Goal: Information Seeking & Learning: Learn about a topic

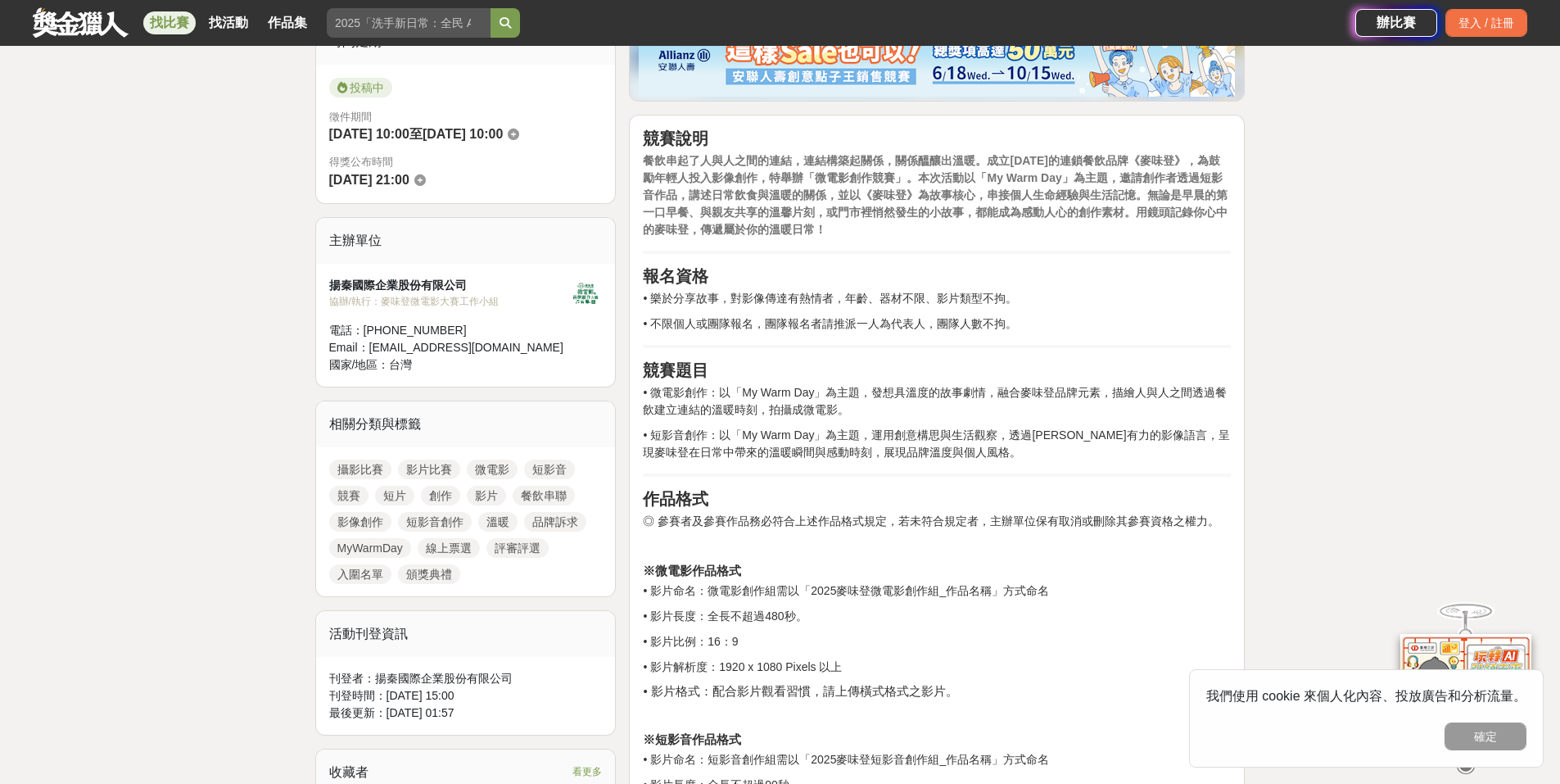
scroll to position [491, 0]
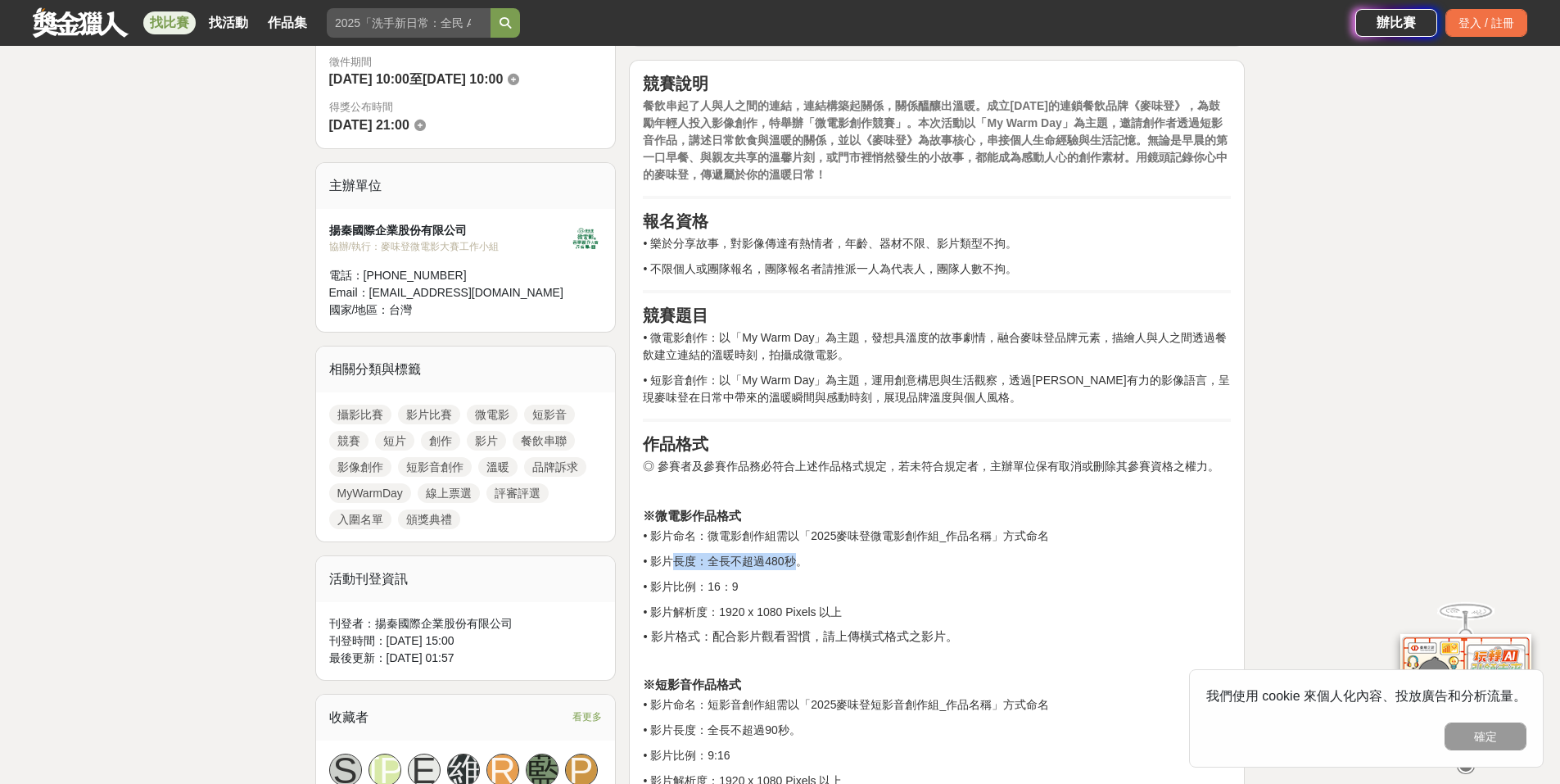
drag, startPoint x: 683, startPoint y: 562, endPoint x: 802, endPoint y: 563, distance: 119.0
click at [802, 563] on p "• 影片長度：全長不超過480秒。" at bounding box center [937, 561] width 588 height 17
copy p "長度：全長不超過480秒"
drag, startPoint x: 730, startPoint y: 381, endPoint x: 865, endPoint y: 380, distance: 135.0
click at [865, 380] on p "• 短影音創作：以「My Warm Day」為主題，運用創意構思與生活觀察，透過簡潔有力的影像語言，呈現麥味登在日常中帶來的溫暖瞬間與感動時刻，展現品牌溫度與…" at bounding box center [937, 389] width 588 height 34
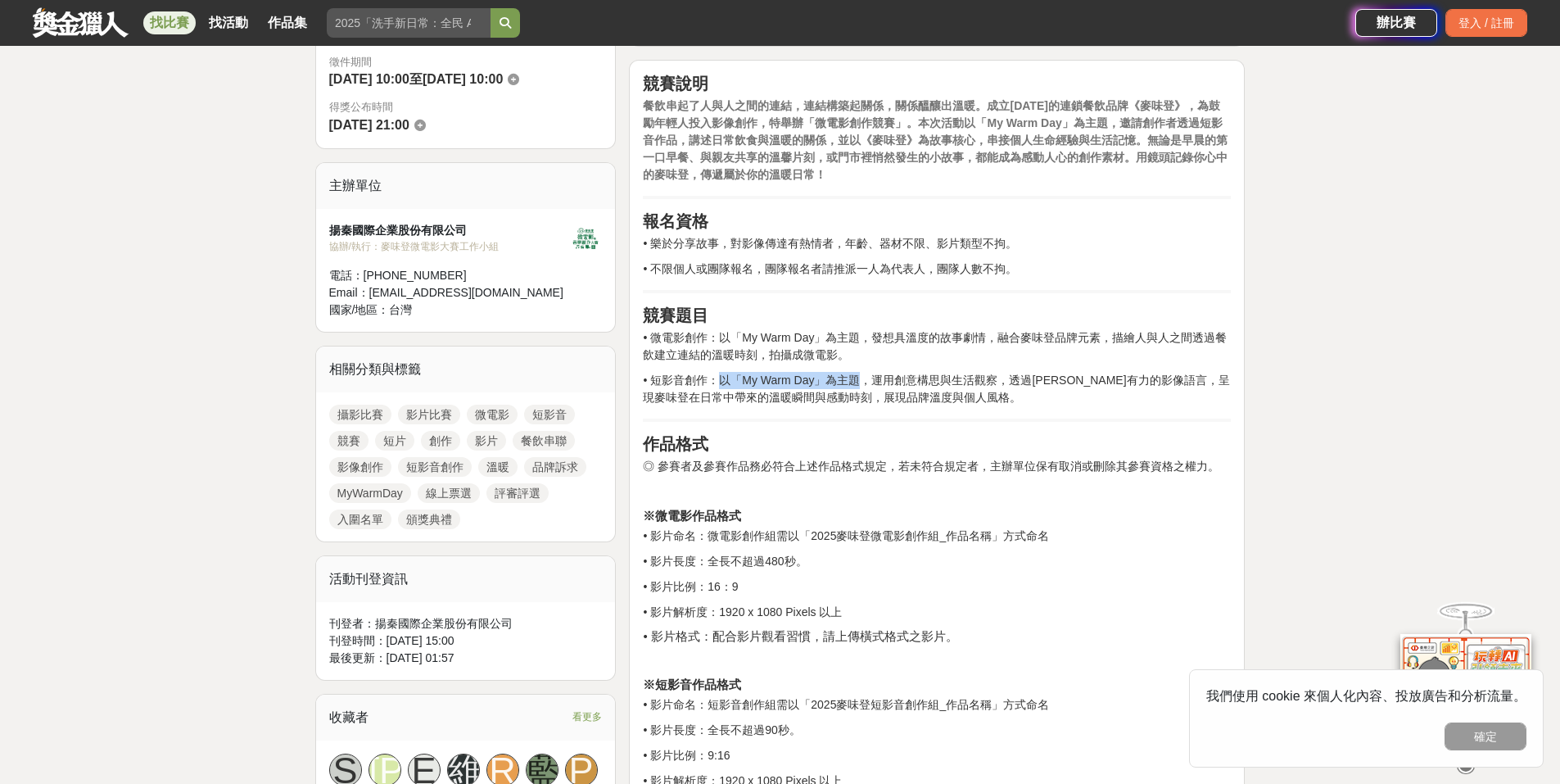
copy p "以「My Warm Day」為主題"
click at [743, 383] on p "• 短影音創作：以「My Warm Day」為主題，運用創意構思與生活觀察，透過簡潔有力的影像語言，呈現麥味登在日常中帶來的溫暖瞬間與感動時刻，展現品牌溫度與…" at bounding box center [937, 389] width 588 height 34
click at [742, 379] on p "• 短影音創作：以「My Warm Day」為主題，運用創意構思與生活觀察，透過簡潔有力的影像語言，呈現麥味登在日常中帶來的溫暖瞬間與感動時刻，展現品牌溫度與…" at bounding box center [937, 389] width 588 height 34
drag, startPoint x: 743, startPoint y: 374, endPoint x: 829, endPoint y: 385, distance: 86.7
click at [829, 385] on p "• 短影音創作：以「My Warm Day」為主題，運用創意構思與生活觀察，透過簡潔有力的影像語言，呈現麥味登在日常中帶來的溫暖瞬間與感動時刻，展現品牌溫度與…" at bounding box center [937, 389] width 588 height 34
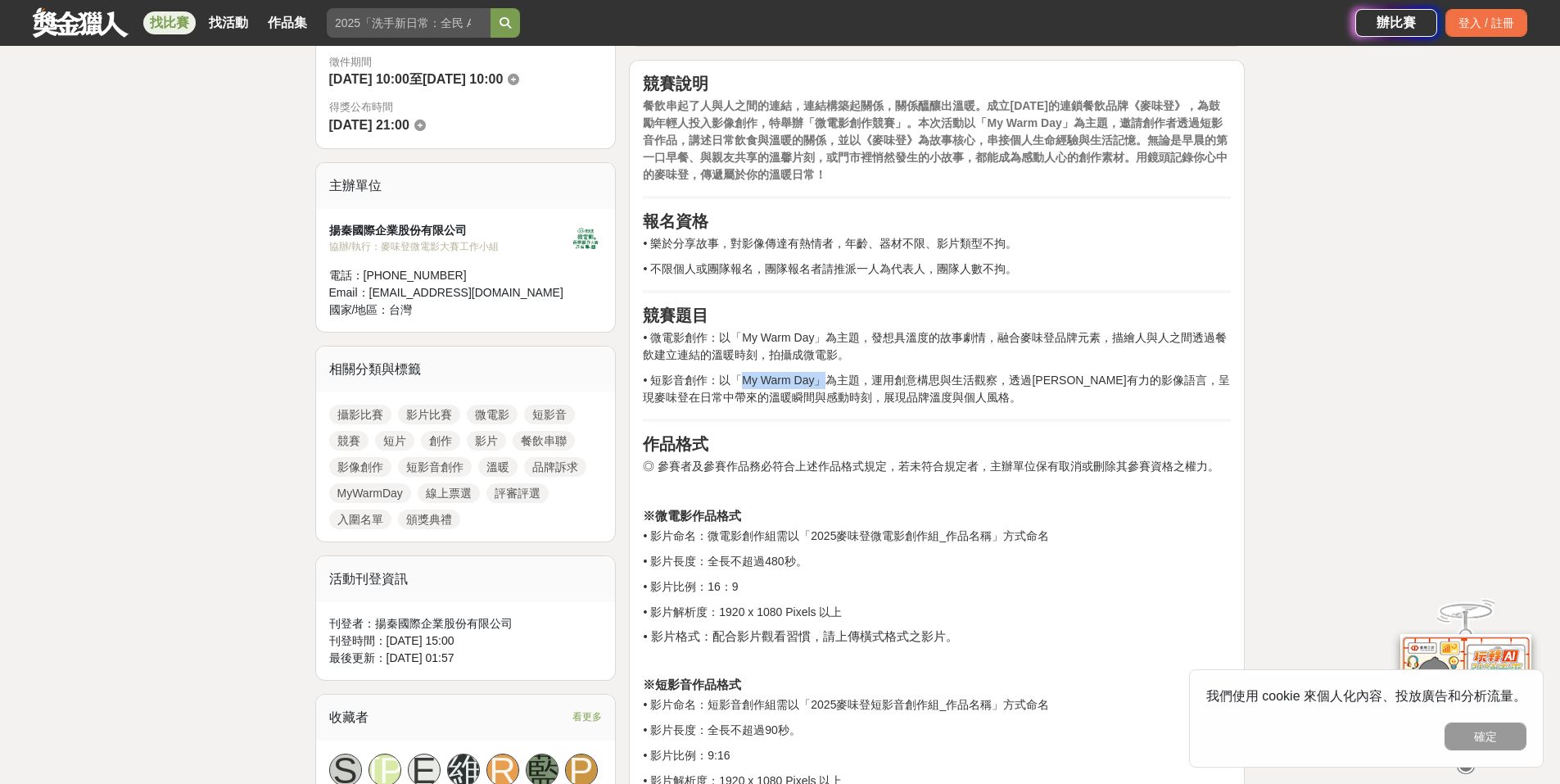
copy p "My Warm Day」"
drag, startPoint x: 741, startPoint y: 375, endPoint x: 834, endPoint y: 381, distance: 93.2
click at [834, 381] on p "• 短影音創作：以「My Warm Day」為主題，運用創意構思與生活觀察，透過簡潔有力的影像語言，呈現麥味登在日常中帶來的溫暖瞬間與感動時刻，展現品牌溫度與…" at bounding box center [937, 389] width 588 height 34
copy p "「My Warm Day」"
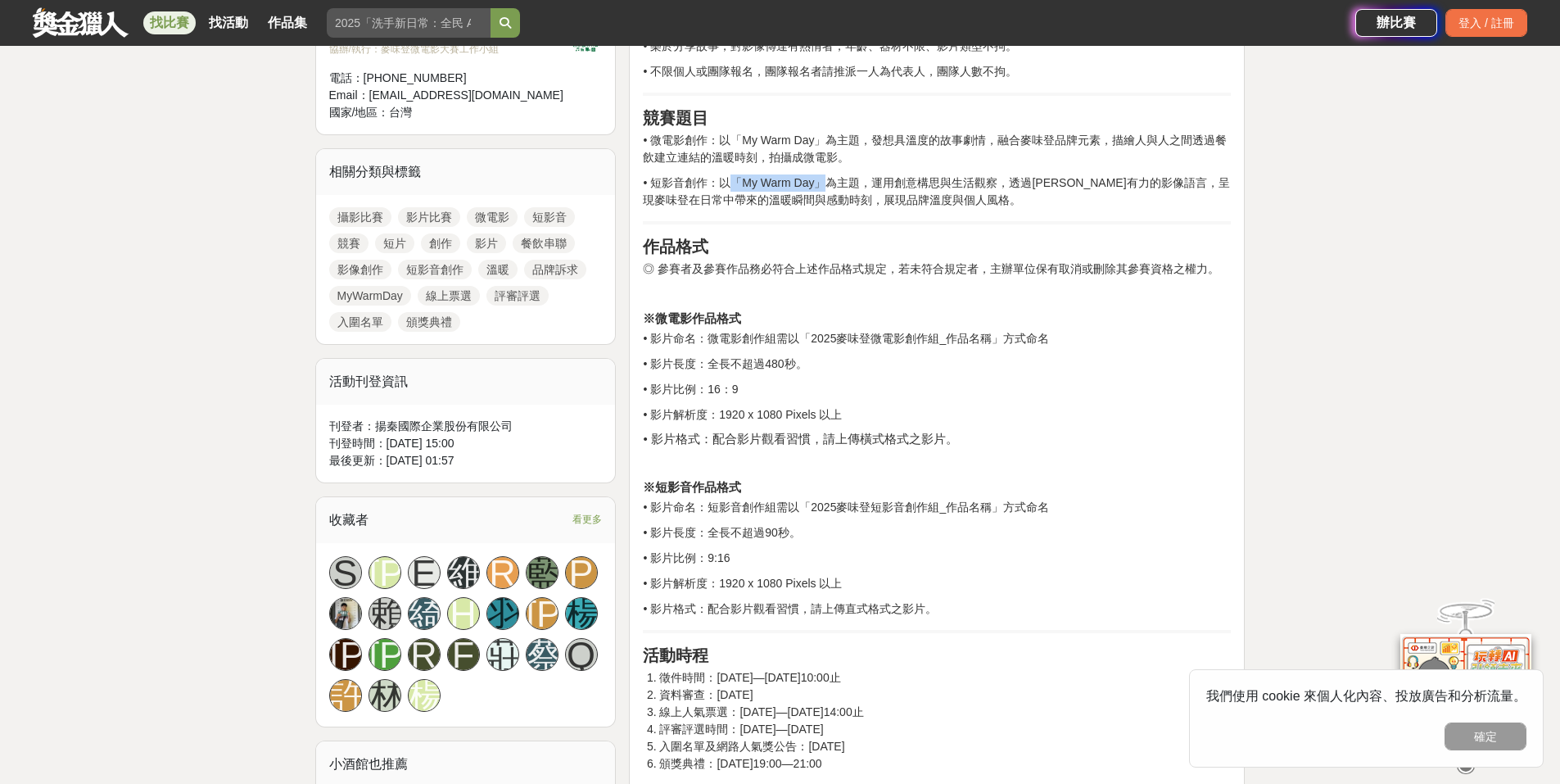
scroll to position [737, 0]
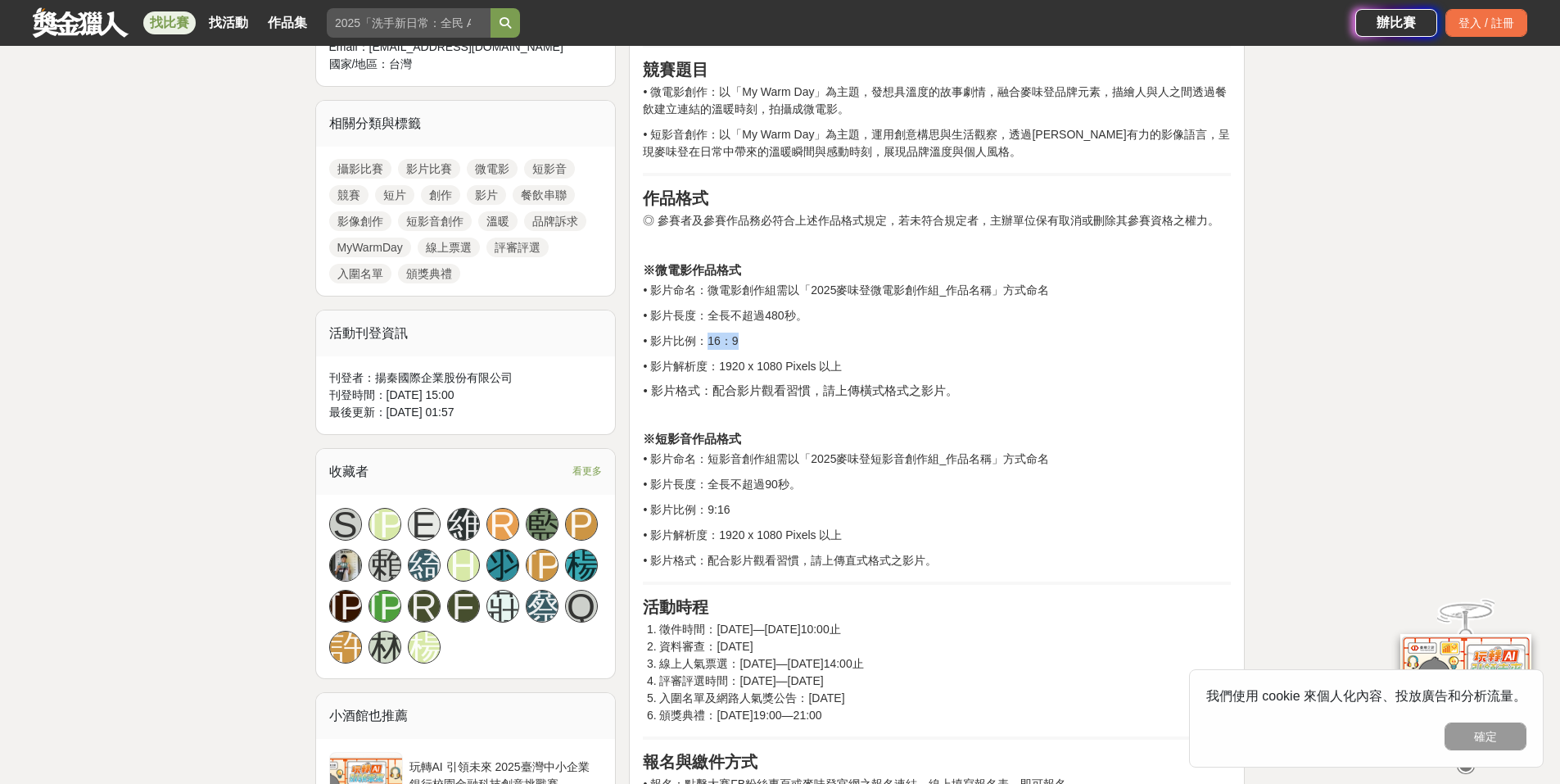
drag, startPoint x: 755, startPoint y: 338, endPoint x: 717, endPoint y: 339, distance: 38.0
click at [717, 339] on p "• 影片比例：16：9" at bounding box center [937, 341] width 588 height 17
copy p "16：9"
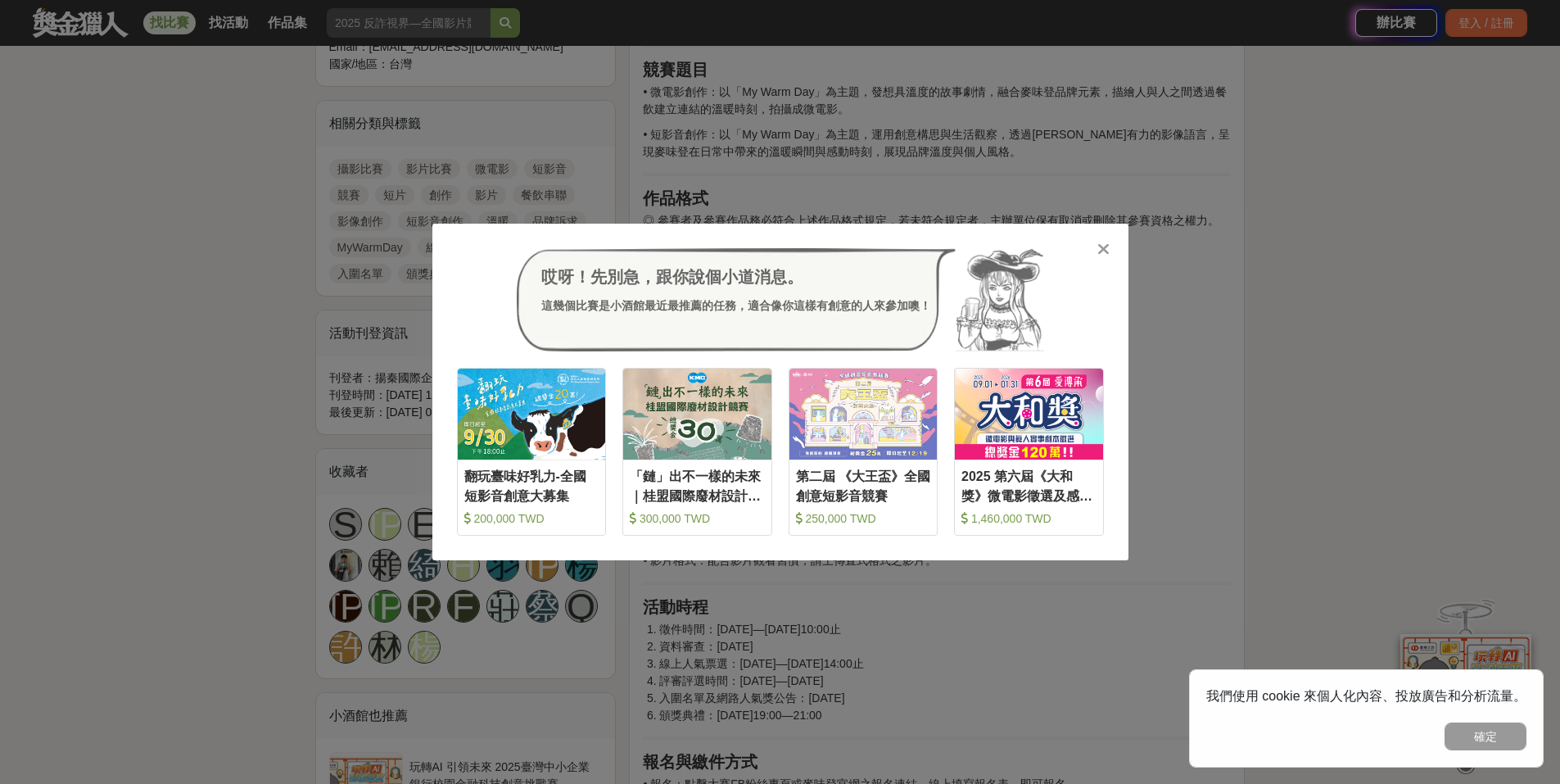
click at [1108, 247] on icon at bounding box center [1103, 248] width 12 height 16
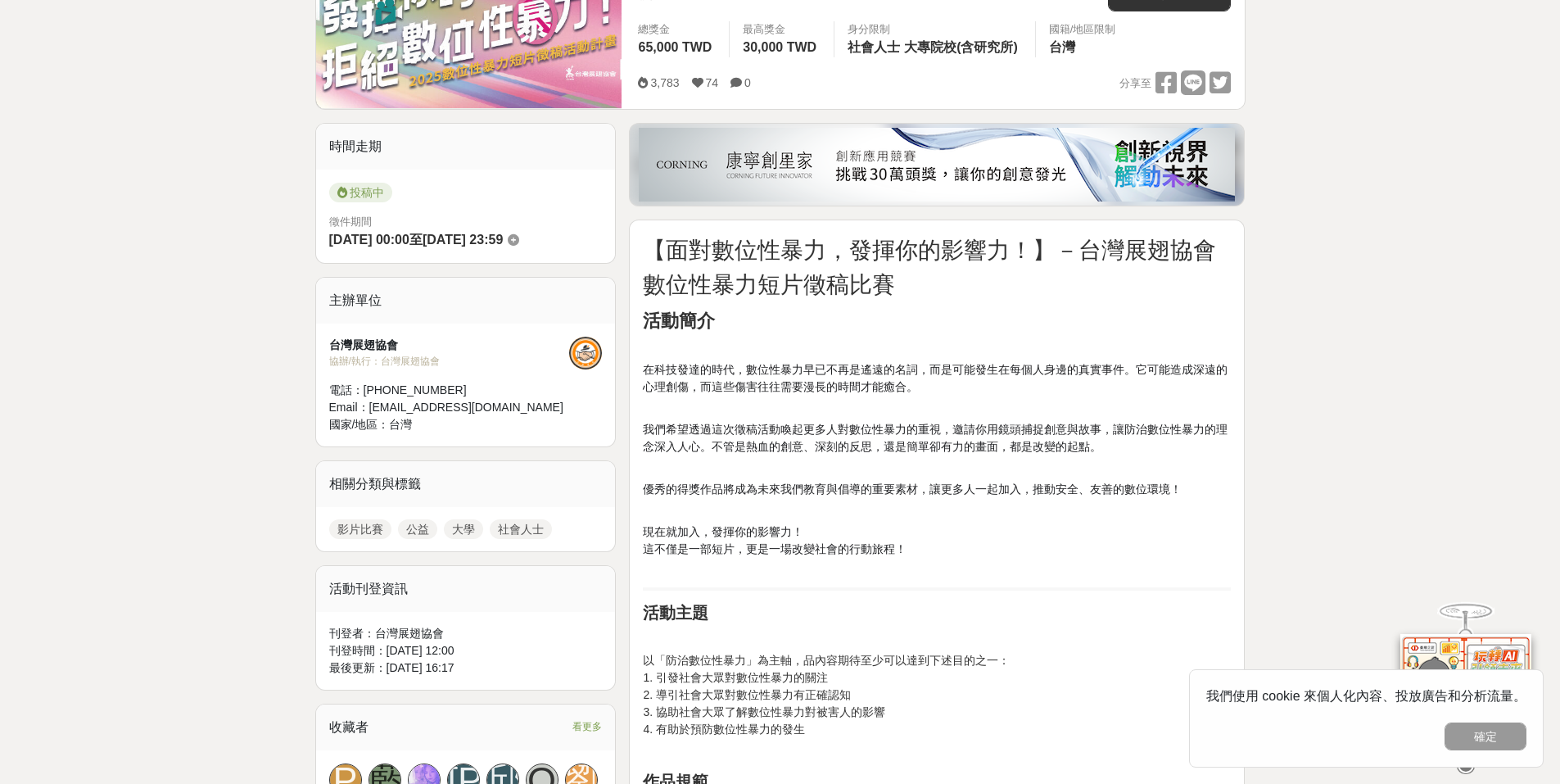
scroll to position [409, 0]
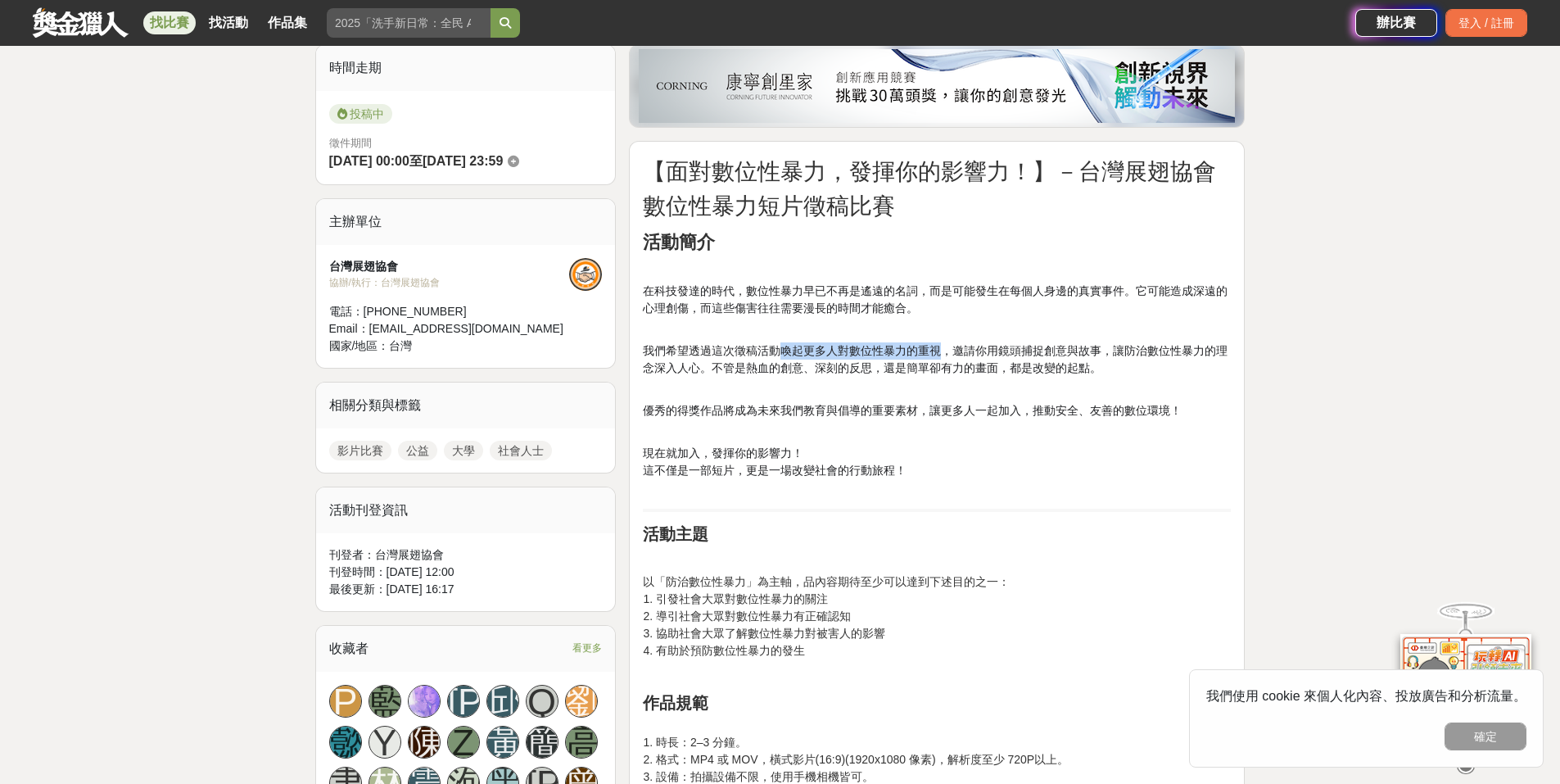
drag, startPoint x: 781, startPoint y: 352, endPoint x: 937, endPoint y: 358, distance: 156.1
click at [937, 358] on span "我們希望透過這次徵稿活動喚起更多人對數位性暴力的重視，邀請你用鏡頭捕捉創意與故事，讓防治數位性暴力的理念深入人心。不管是熱血的創意、深刻的反思，還是簡單卻有力…" at bounding box center [936, 359] width 585 height 31
copy span "喚起更多人對數位性暴力的重視"
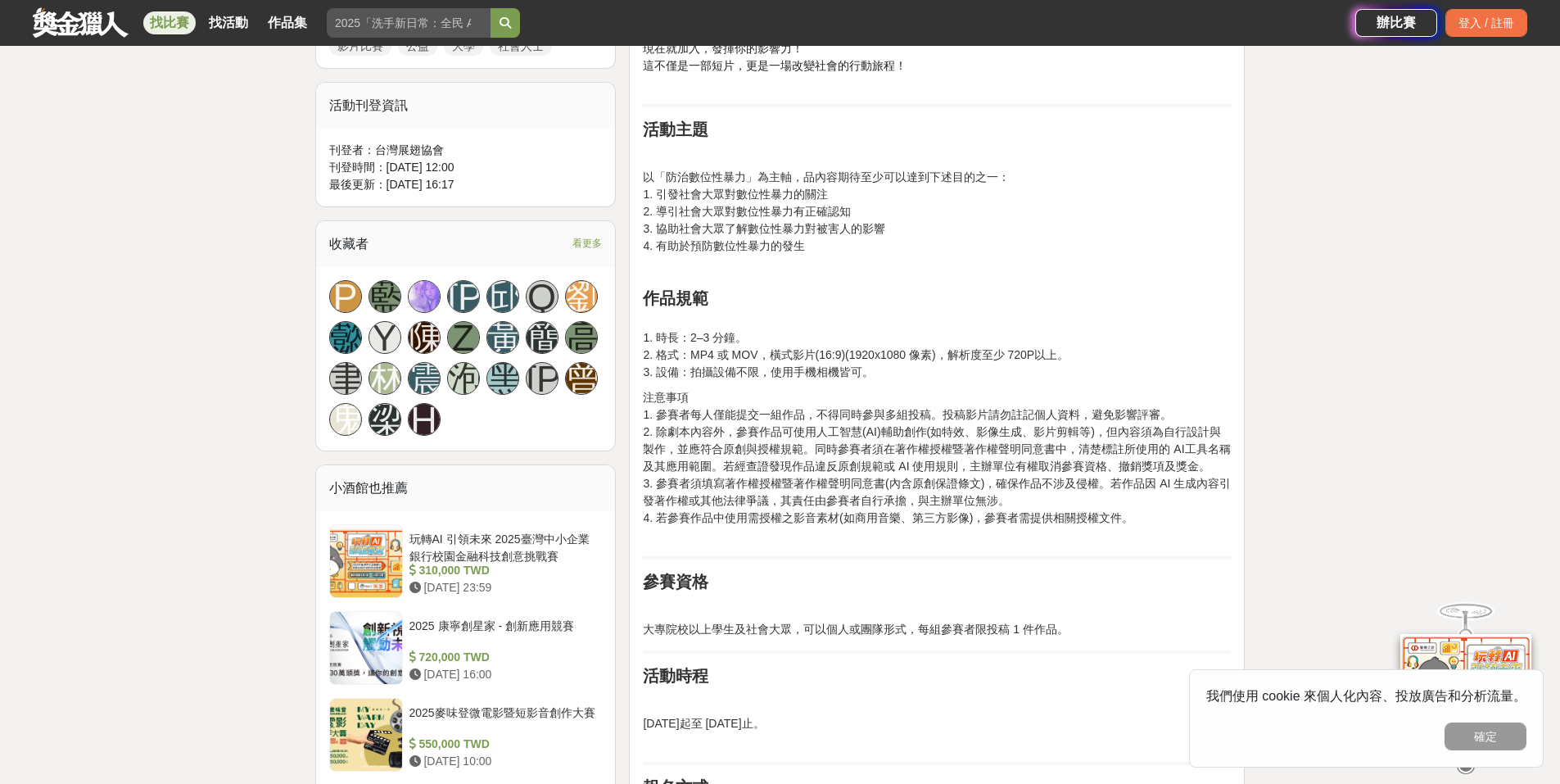
scroll to position [819, 0]
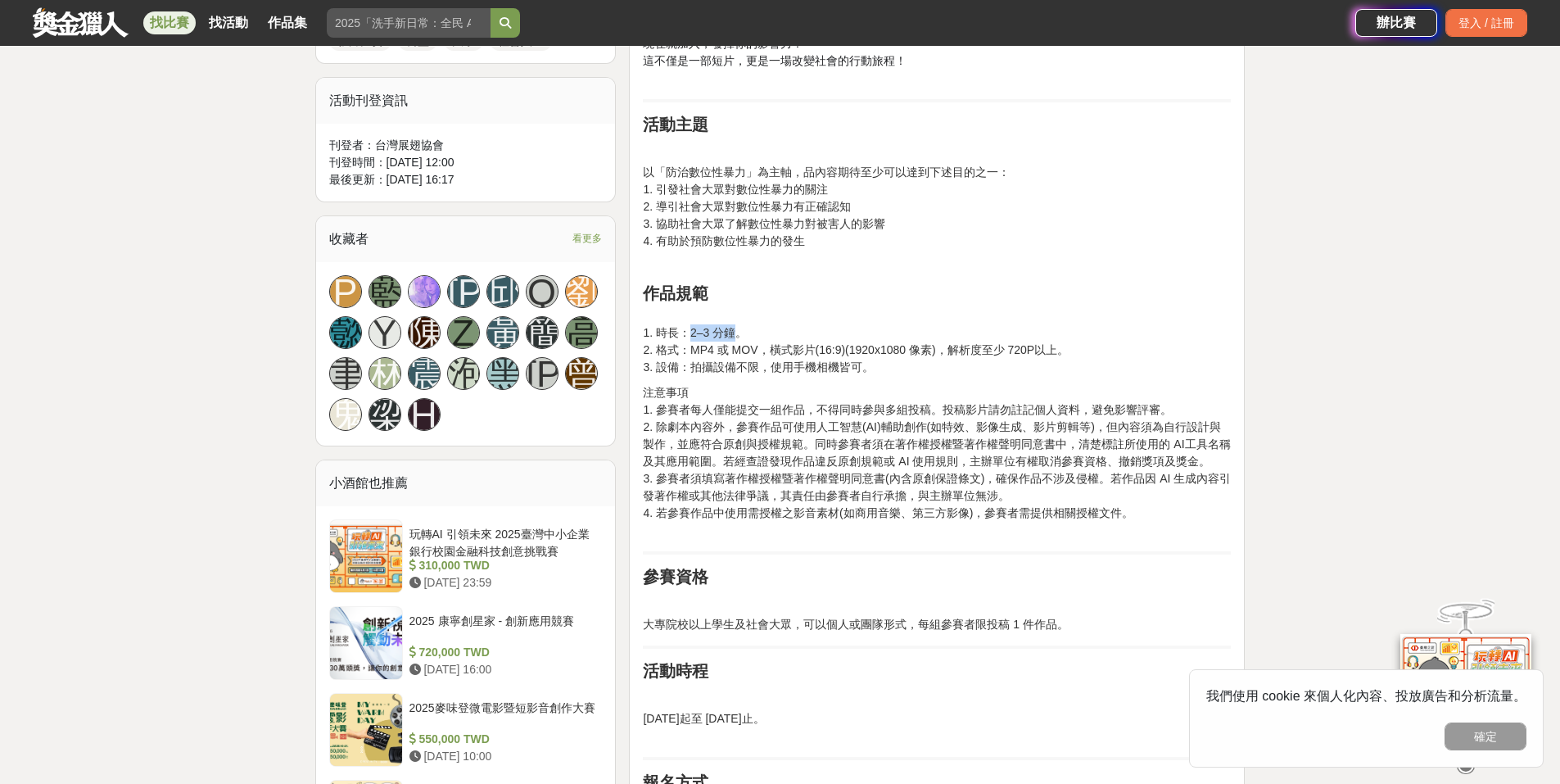
drag, startPoint x: 690, startPoint y: 338, endPoint x: 732, endPoint y: 338, distance: 42.0
click at [732, 338] on p "1. 時長：2–3 分鐘。 2. 格式：MP4 或 MOV，橫式影片(16:9)(1920x1080 像素)，解析度至少 720P以上。 3. 設備：拍攝設備…" at bounding box center [937, 341] width 588 height 69
copy p "2–3 分鐘"
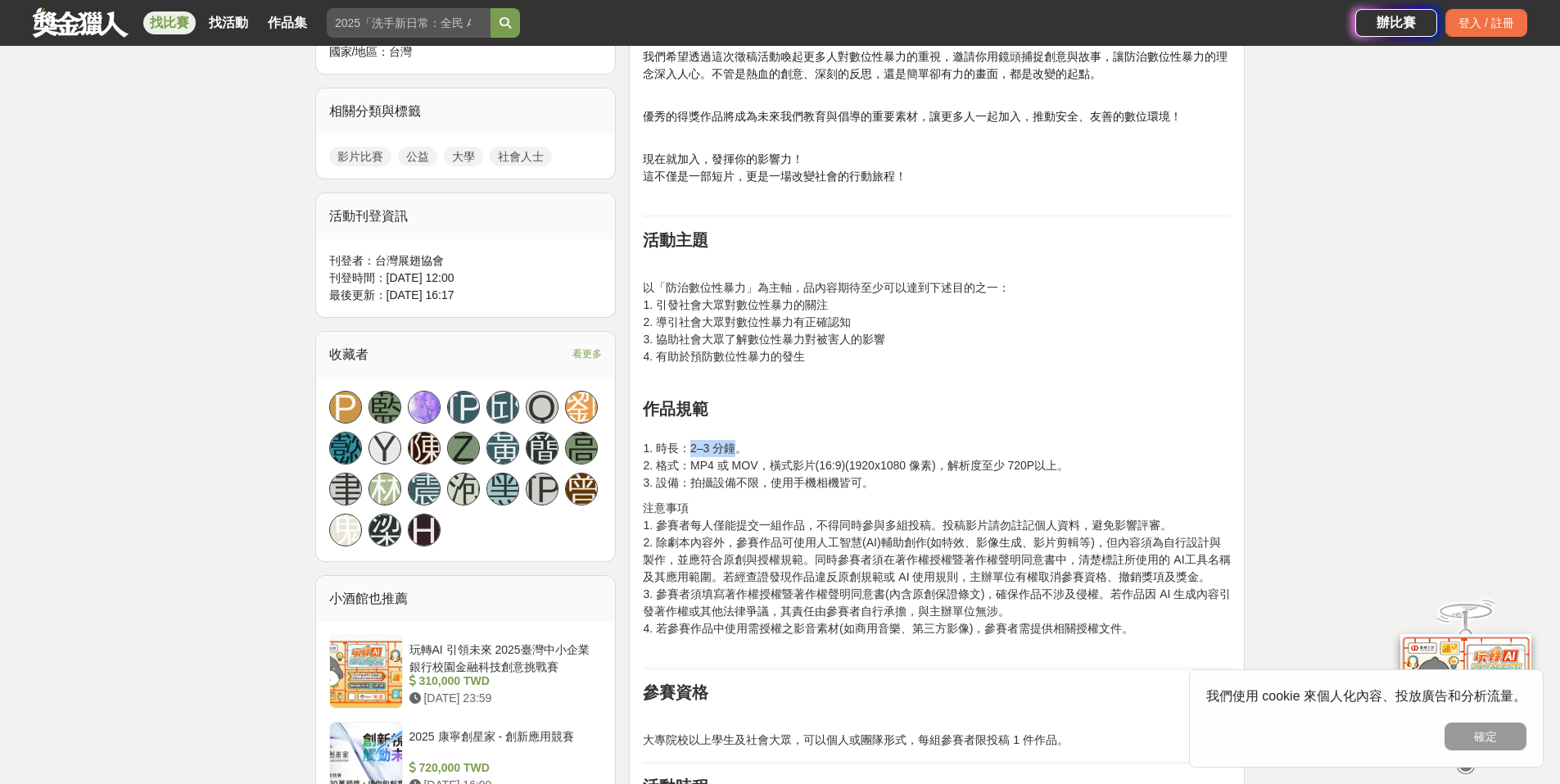
scroll to position [327, 0]
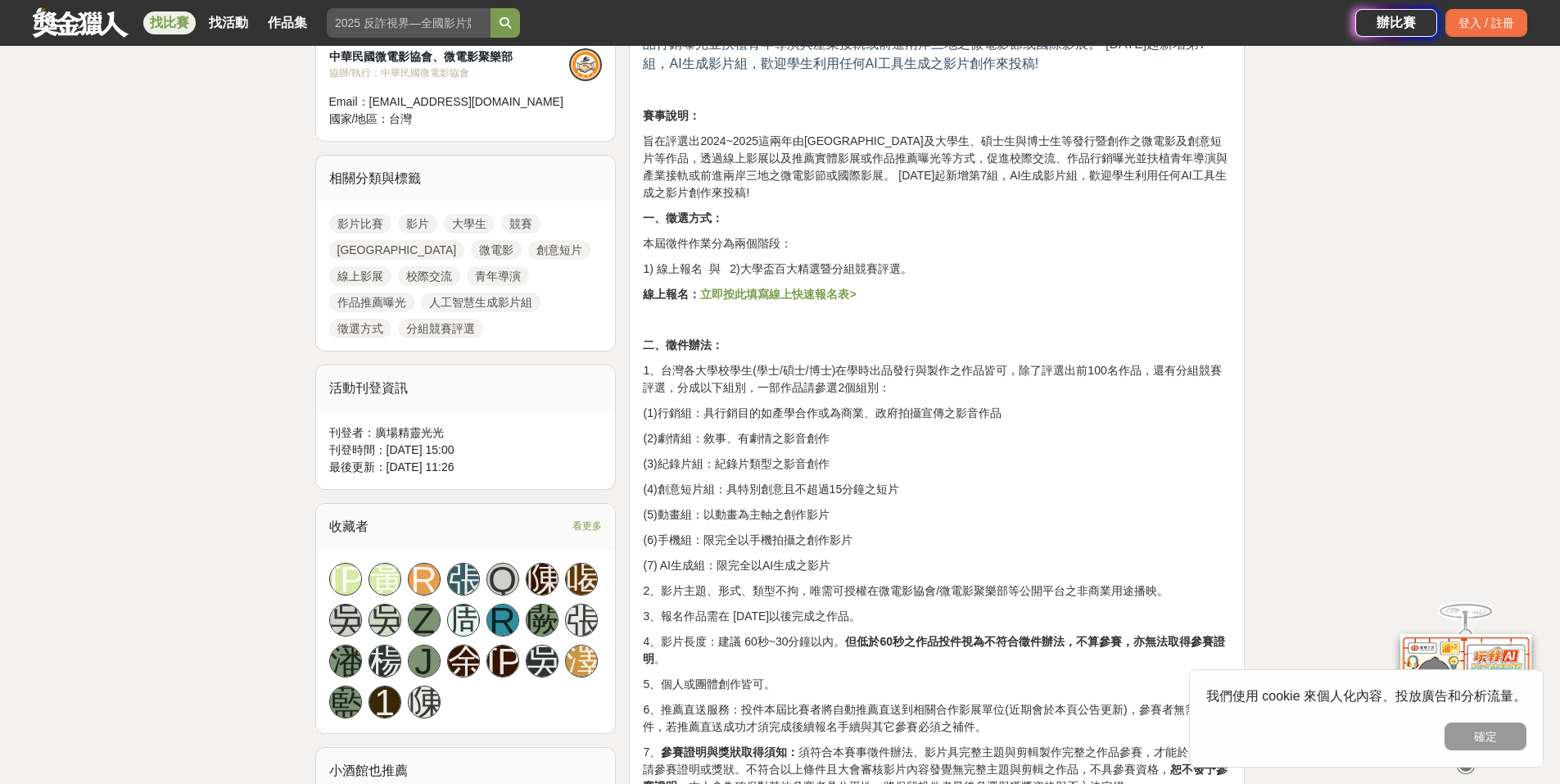
scroll to position [655, 0]
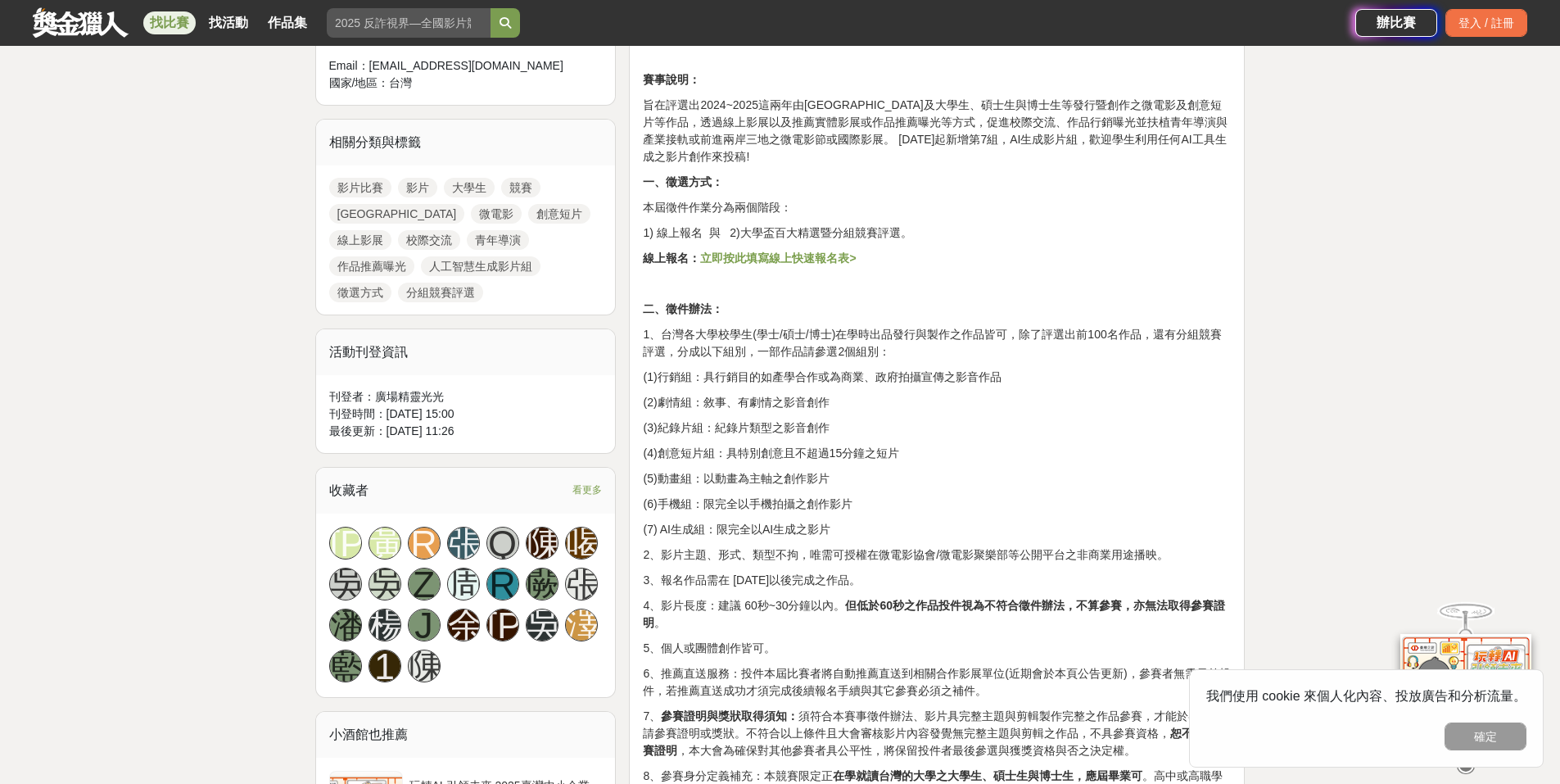
click at [861, 372] on p "(1)行銷組：具行銷目的如產學合作或為商業、政府拍攝宣傳之影音作品" at bounding box center [937, 377] width 588 height 17
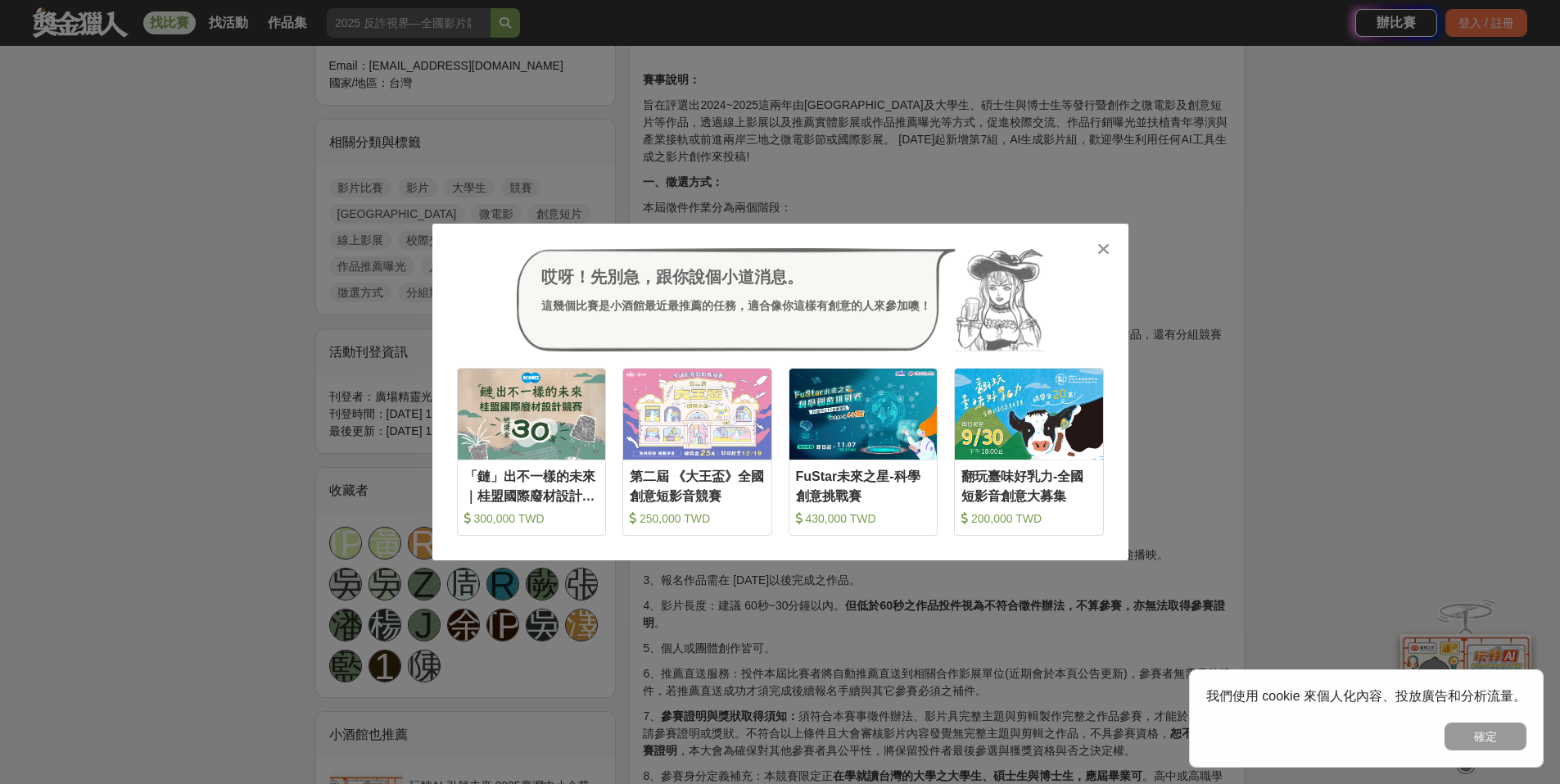
click at [1096, 253] on div at bounding box center [1103, 247] width 16 height 16
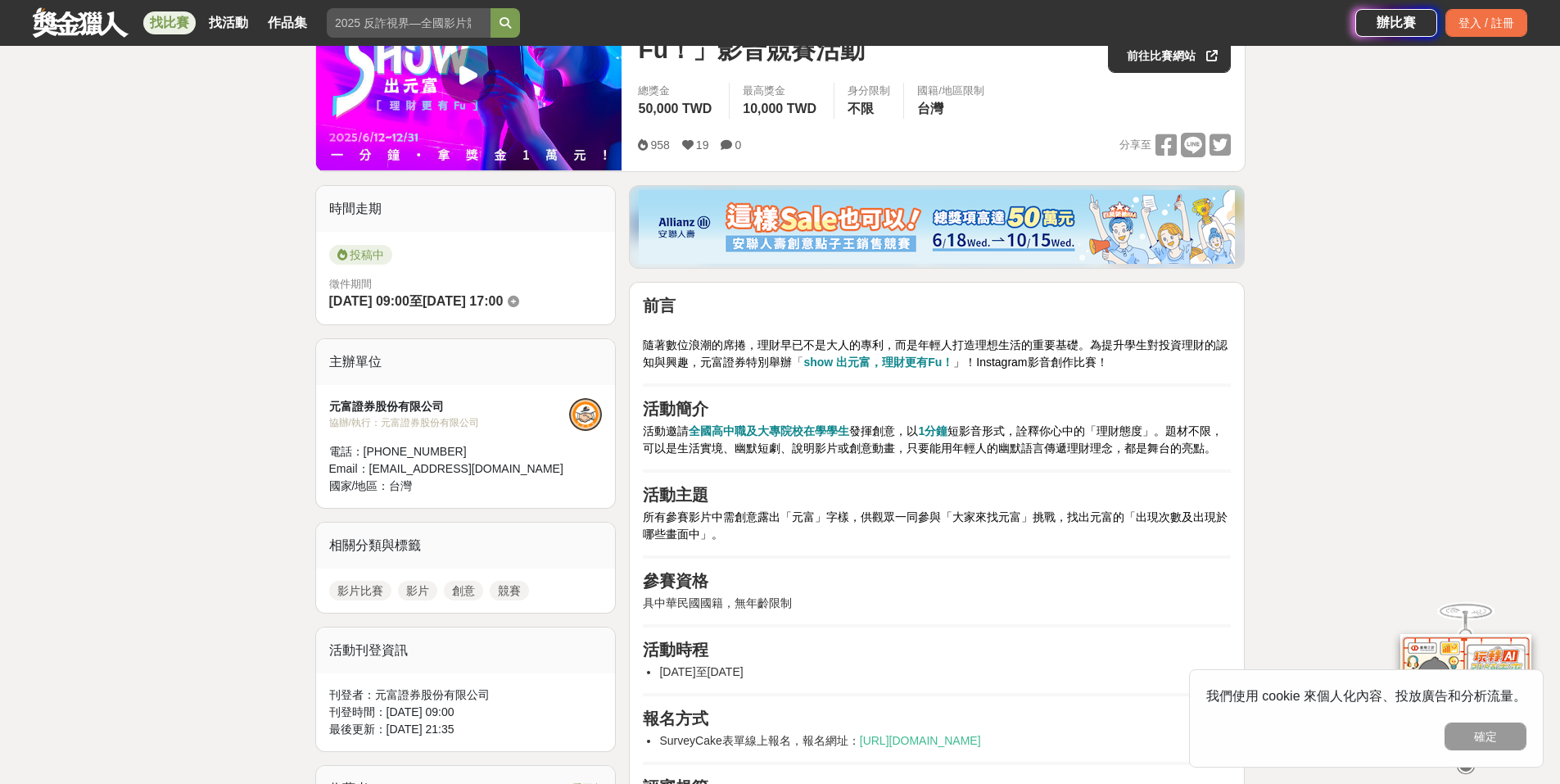
scroll to position [82, 0]
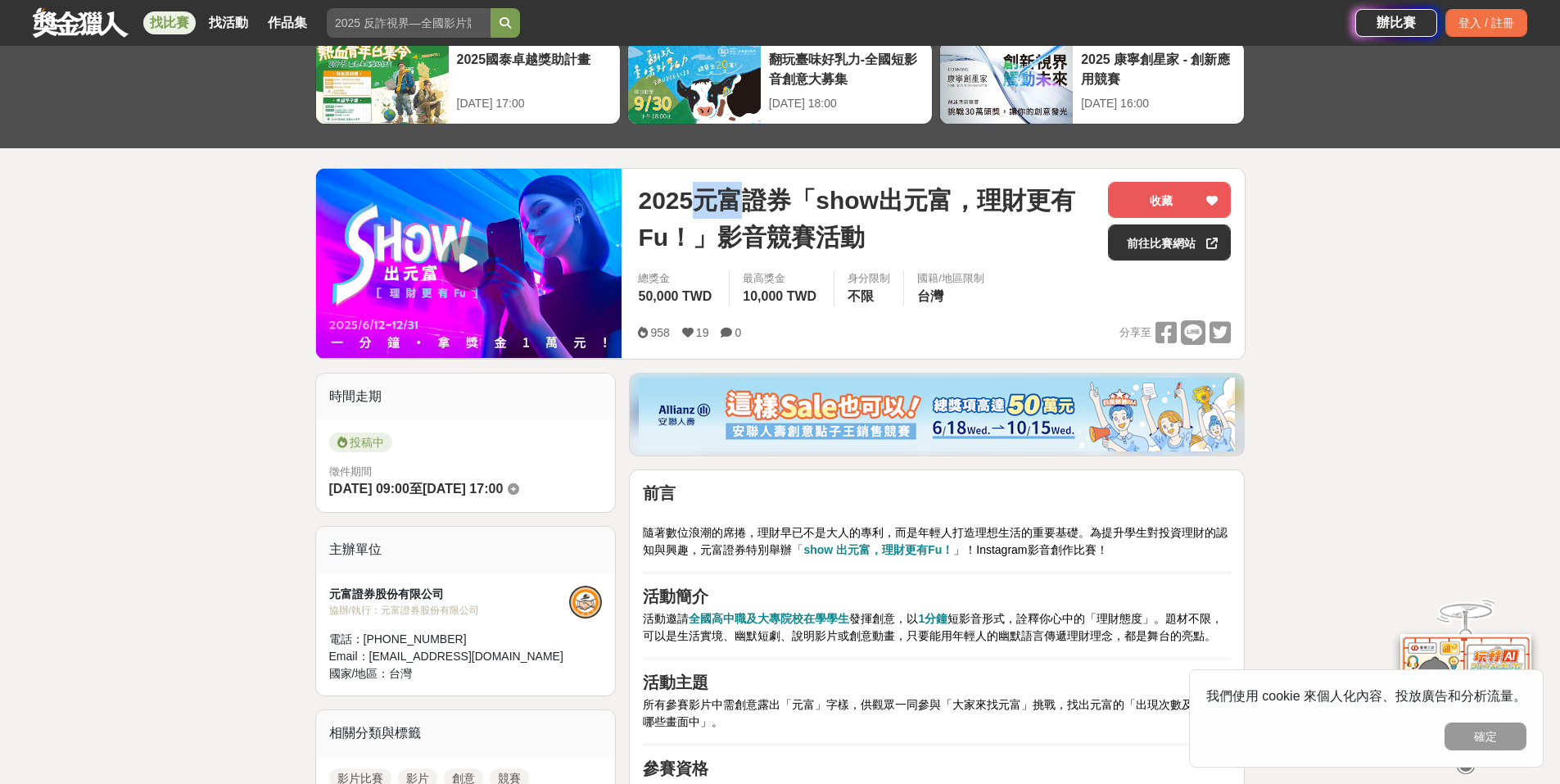
click at [739, 208] on span "2025元富證券「show出元富，理財更有Fu！」影音競賽活動" at bounding box center [866, 219] width 457 height 74
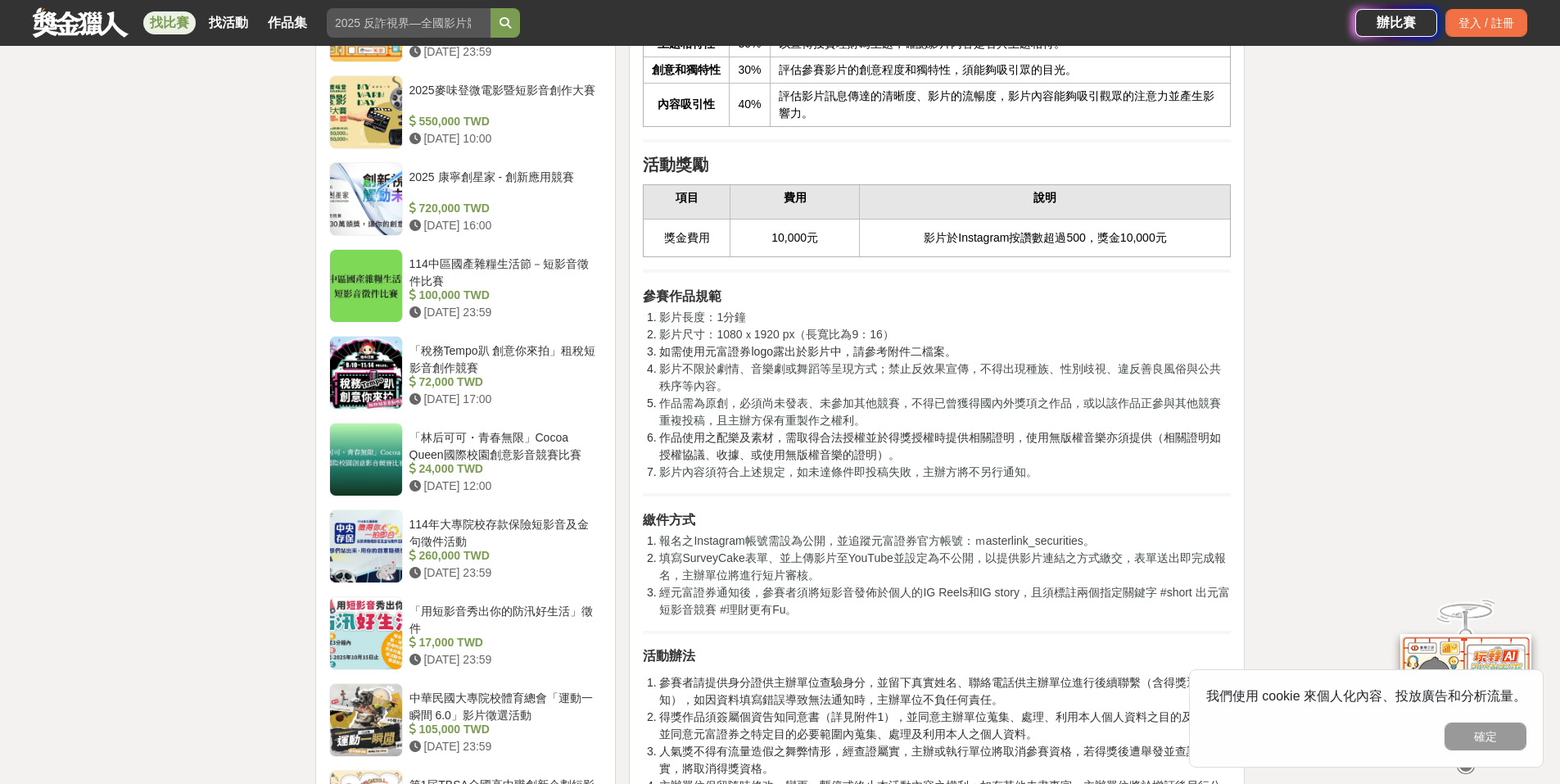
scroll to position [1310, 0]
drag, startPoint x: 746, startPoint y: 349, endPoint x: 719, endPoint y: 348, distance: 27.0
click at [719, 324] on li "影片長度：1分鐘" at bounding box center [945, 315] width 572 height 17
copy span "1分鐘"
click at [785, 339] on span "影片尺寸：1080ｘ1920 px（長寬比為9：16）" at bounding box center [776, 332] width 234 height 13
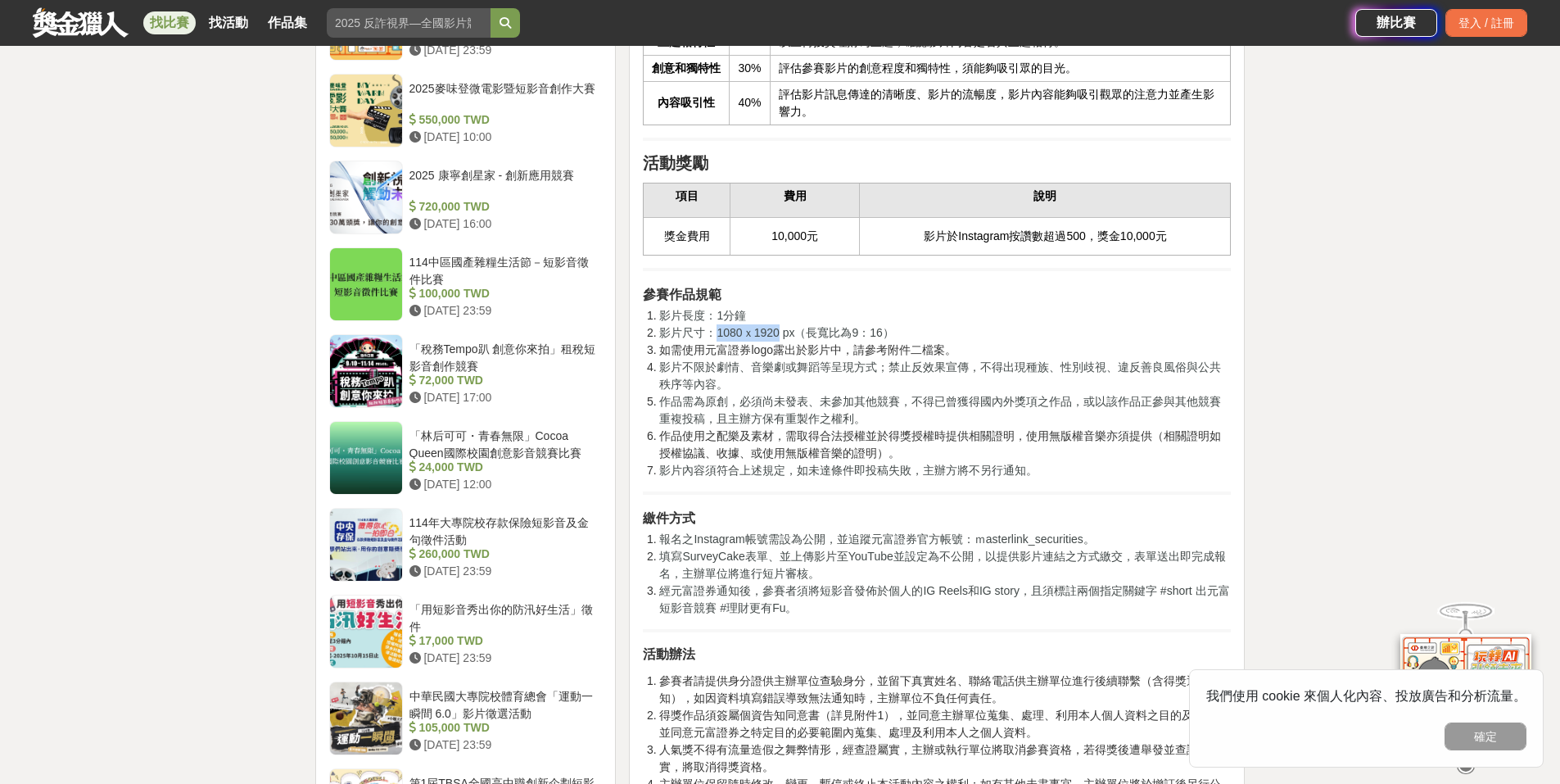
drag, startPoint x: 716, startPoint y: 371, endPoint x: 779, endPoint y: 368, distance: 63.1
click at [779, 339] on span "影片尺寸：1080ｘ1920 px（長寬比為9：16）" at bounding box center [776, 332] width 234 height 13
drag, startPoint x: 720, startPoint y: 366, endPoint x: 780, endPoint y: 369, distance: 60.1
click at [780, 339] on span "影片尺寸：1080ｘ1920 px（長寬比為9：16）" at bounding box center [776, 332] width 234 height 13
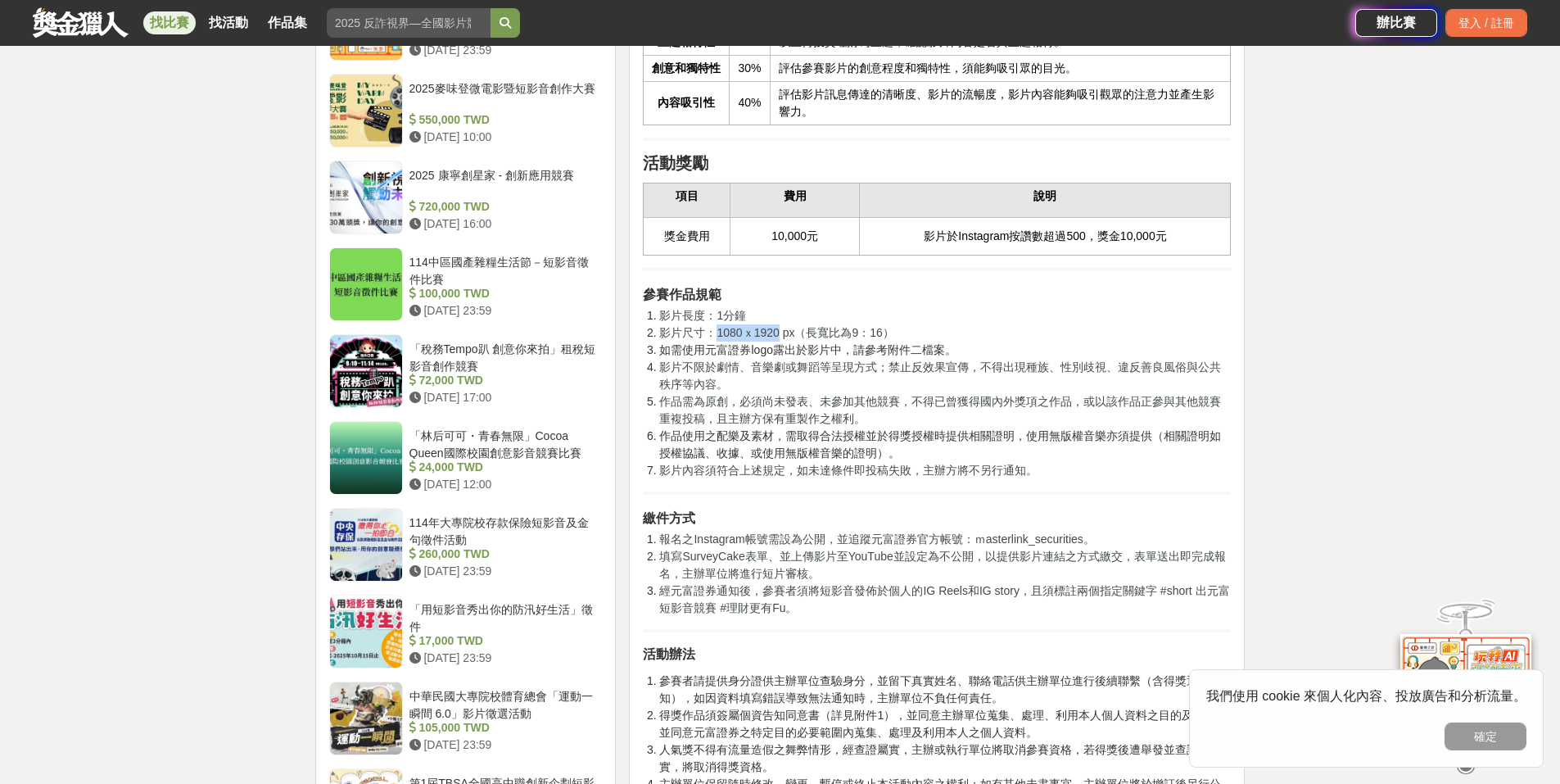
copy span "1080ｘ1920"
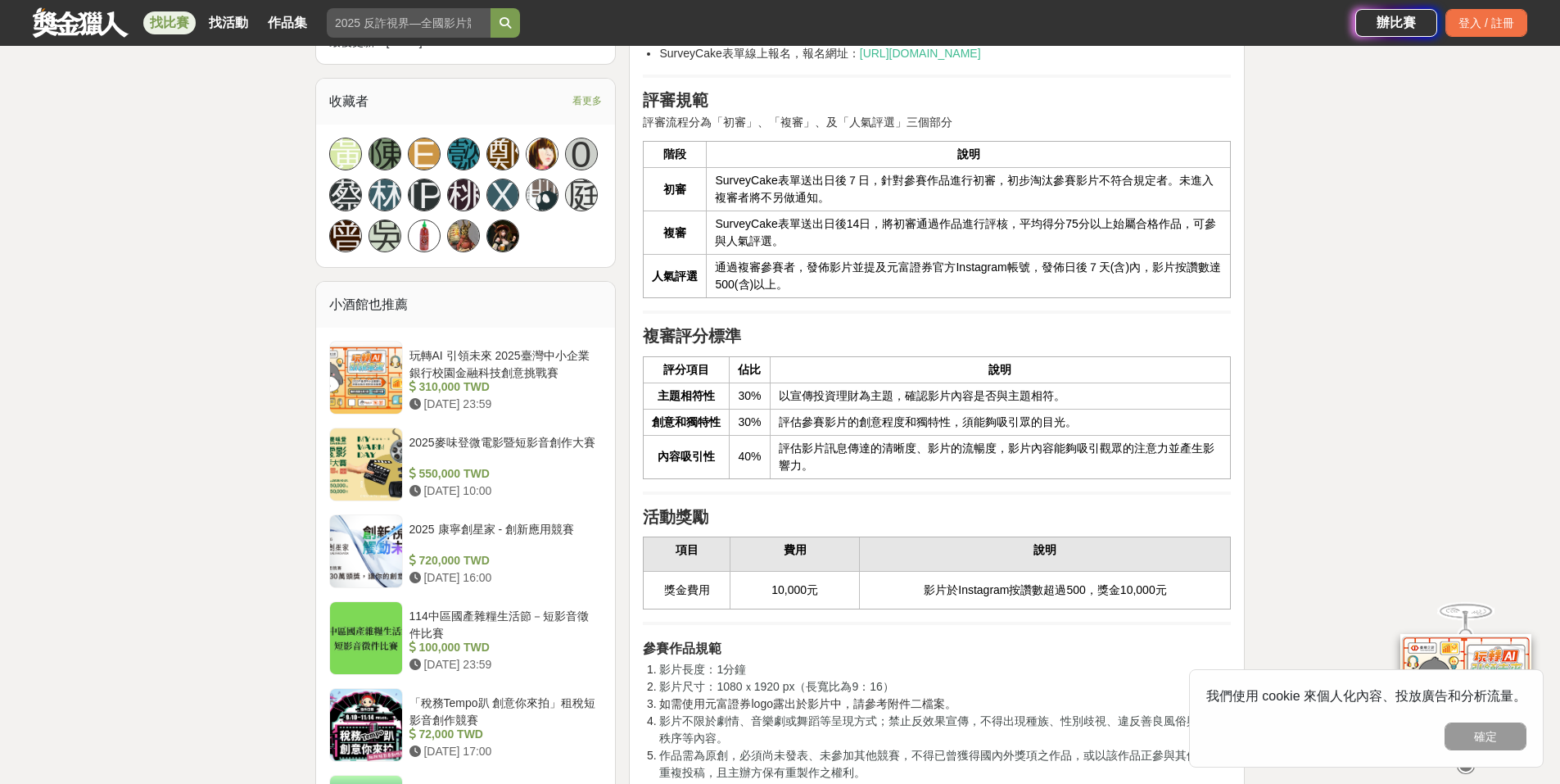
scroll to position [0, 0]
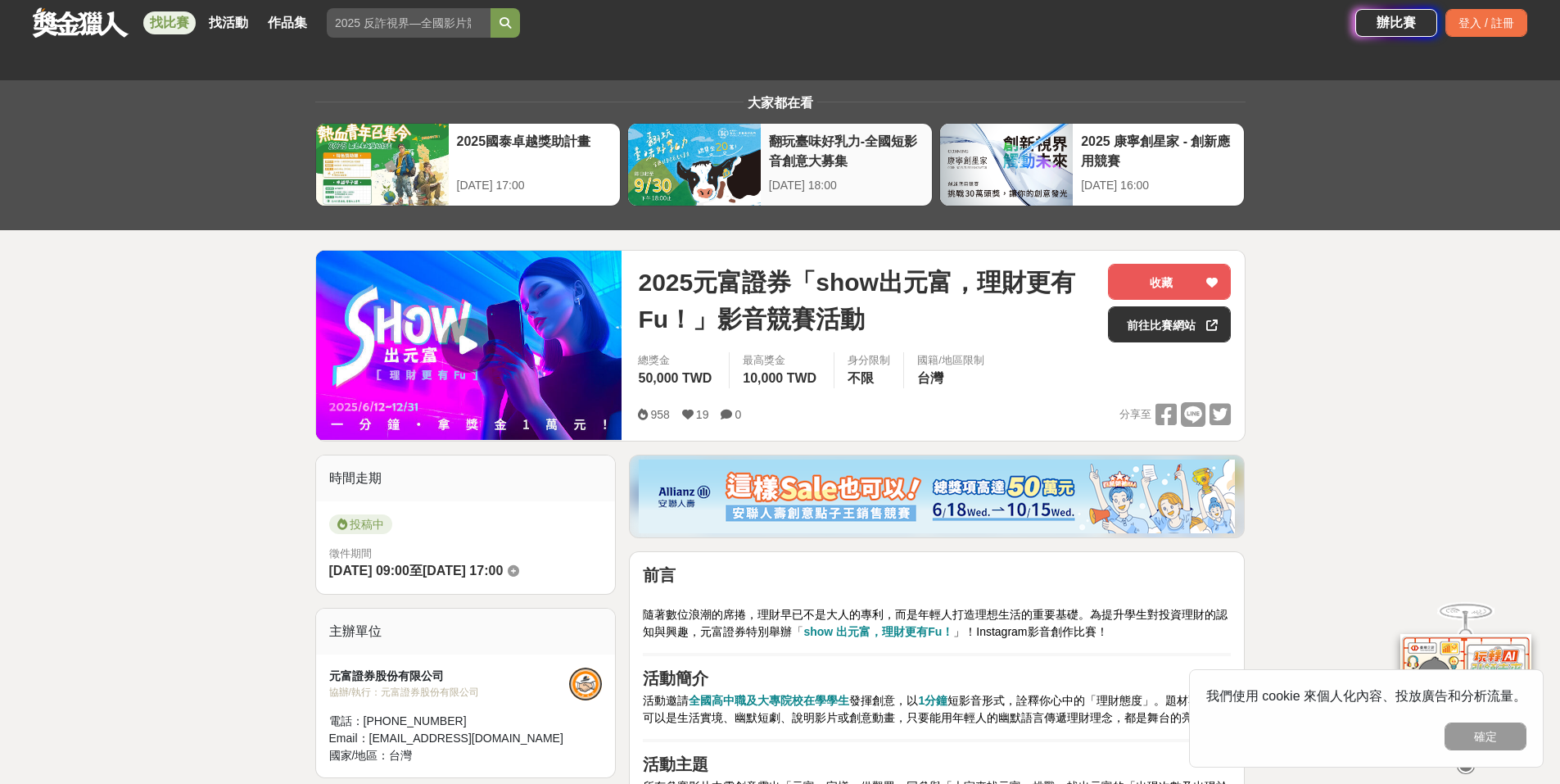
drag, startPoint x: 908, startPoint y: 177, endPoint x: 895, endPoint y: 140, distance: 39.2
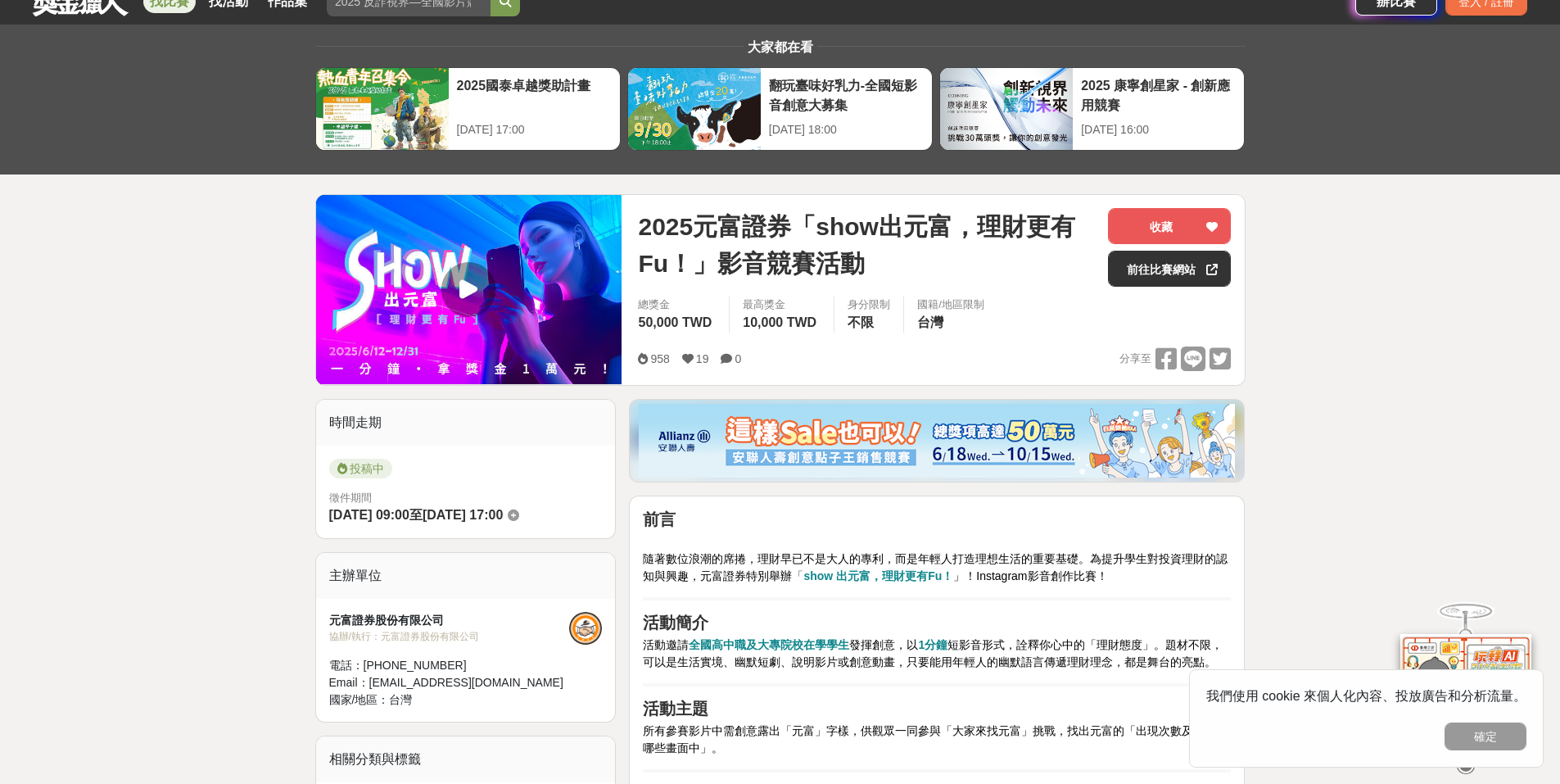
scroll to position [409, 0]
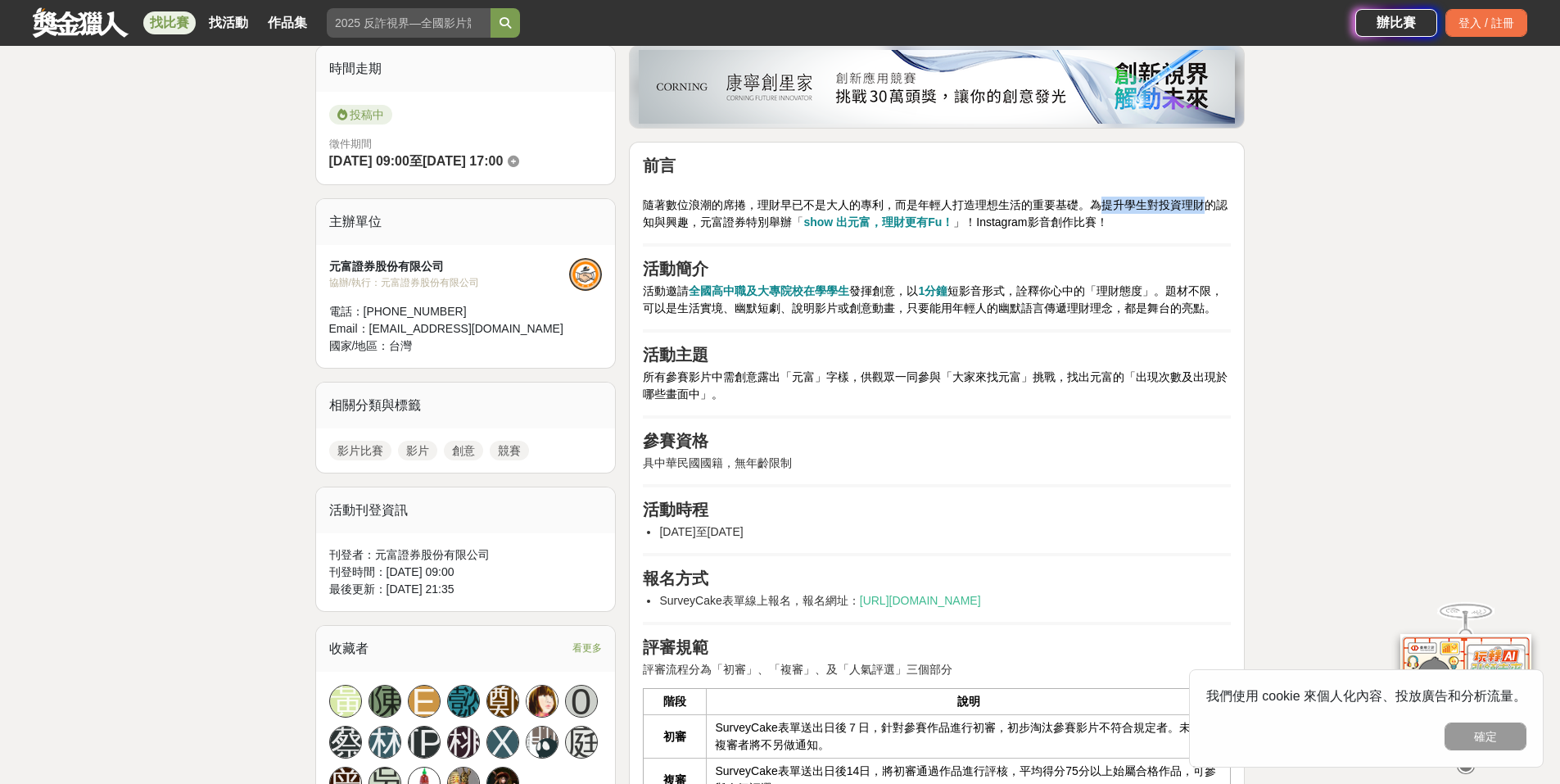
drag, startPoint x: 1103, startPoint y: 204, endPoint x: 1201, endPoint y: 211, distance: 98.2
click at [1201, 211] on span "隨著數位浪潮的席捲，理財早已不是大人的專利，而是年輕人打造理想生活的重要基礎。為提升學生對投資理財的認知與興趣，元富證券特別舉辦" at bounding box center [936, 213] width 585 height 31
copy span "提升學生對投資理財"
click at [1216, 200] on span "隨著數位浪潮的席捲，理財早已不是大人的專利，而是年輕人打造理想生活的重要基礎。為提升學生對投資理財的認知與興趣，元富證券特別舉辦" at bounding box center [936, 213] width 585 height 31
drag, startPoint x: 1219, startPoint y: 204, endPoint x: 688, endPoint y: 224, distance: 531.4
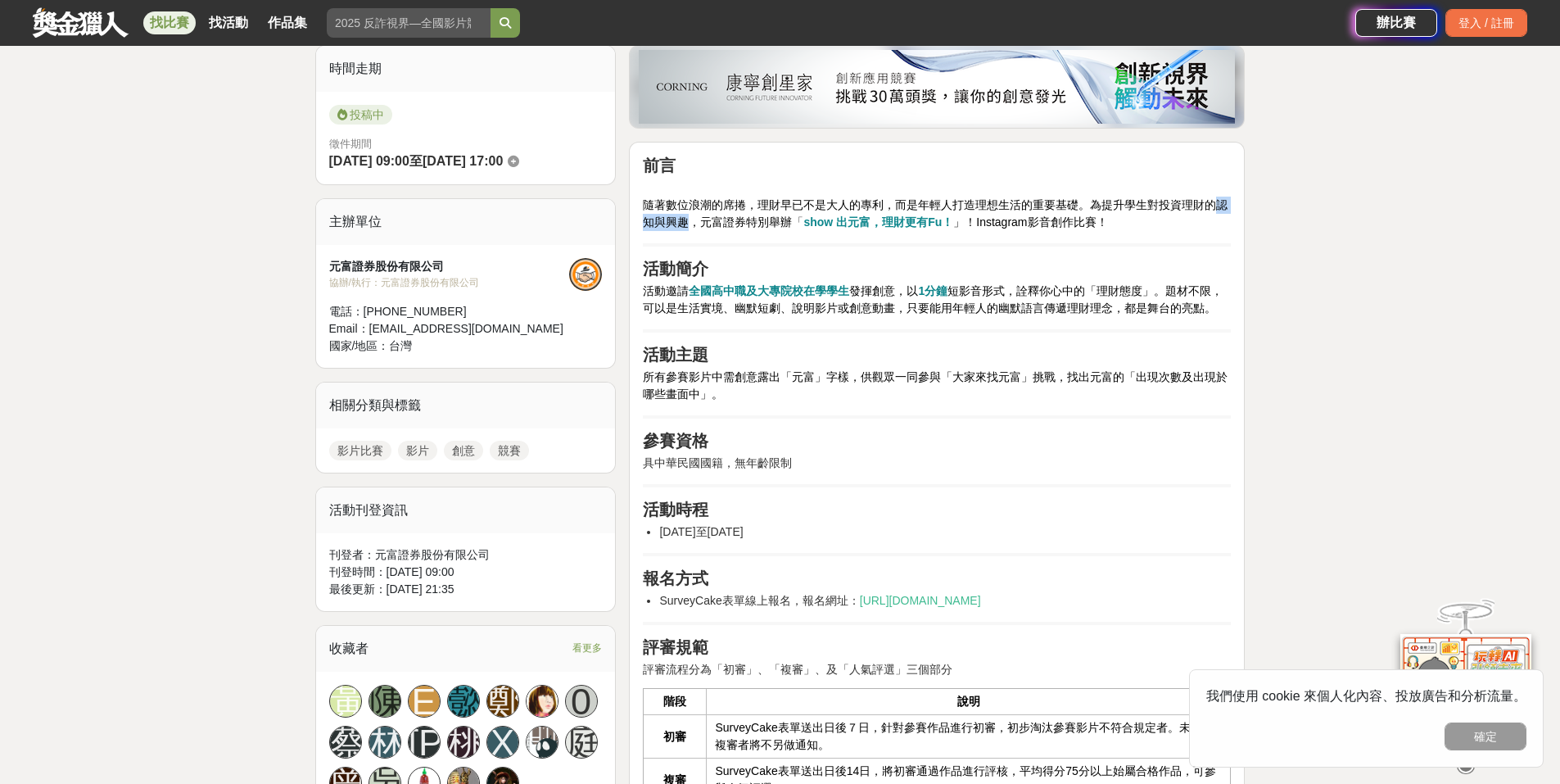
click at [688, 224] on span "隨著數位浪潮的席捲，理財早已不是大人的專利，而是年輕人打造理想生活的重要基礎。為提升學生對投資理財的認知與興趣，元富證券特別舉辦" at bounding box center [936, 213] width 585 height 31
copy span "認知與興趣"
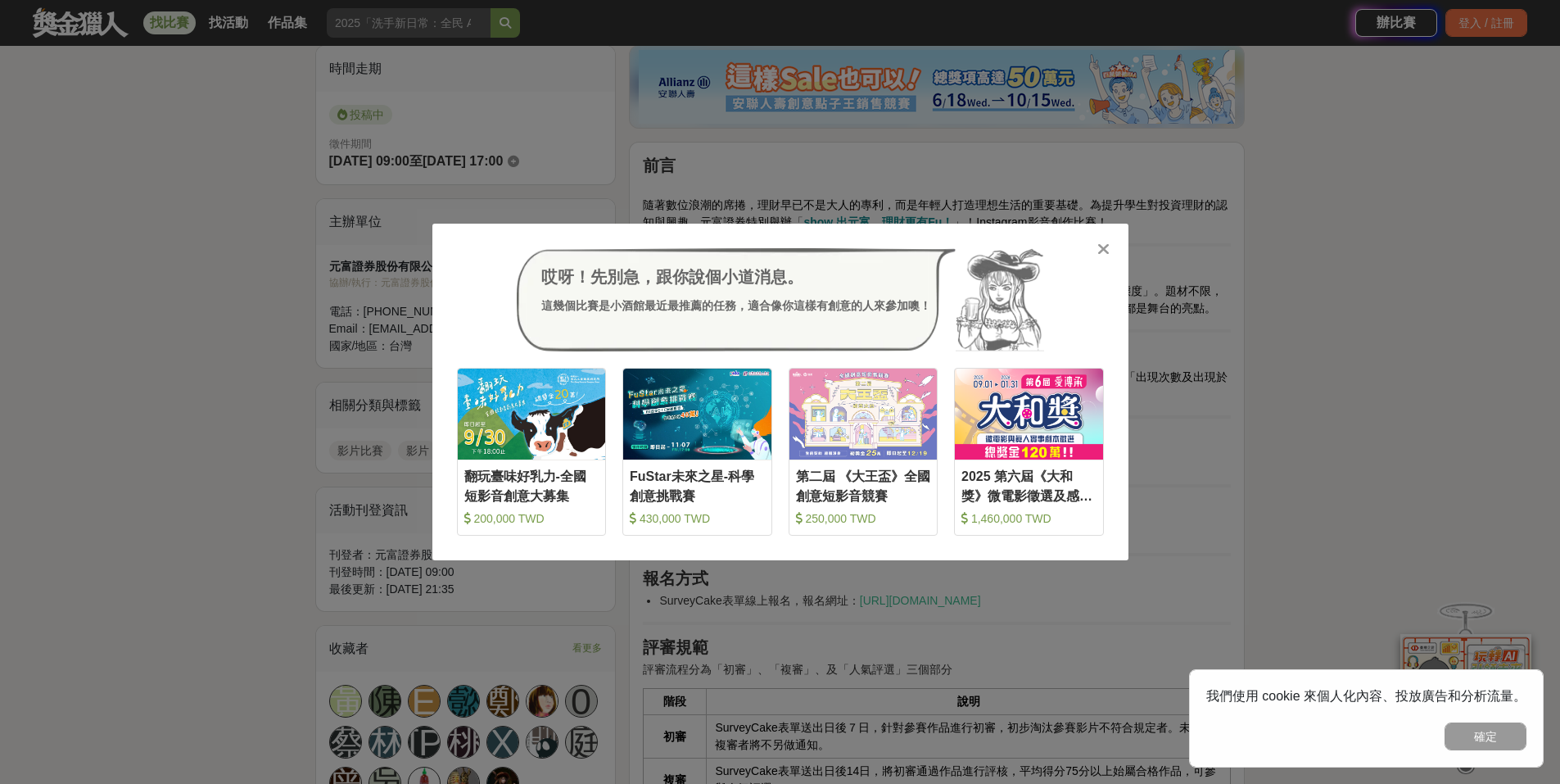
click at [1096, 247] on div at bounding box center [1103, 247] width 16 height 16
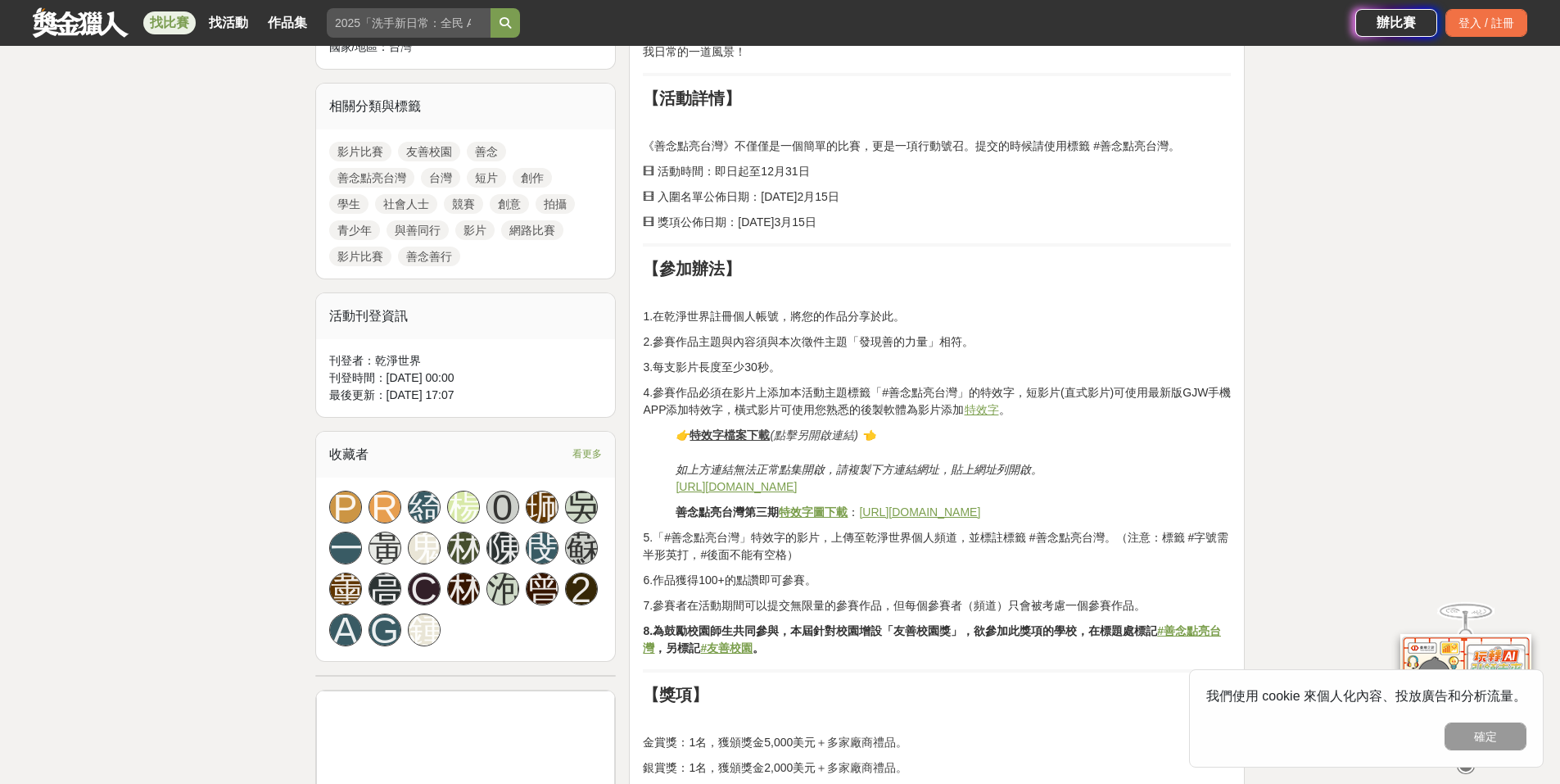
scroll to position [819, 0]
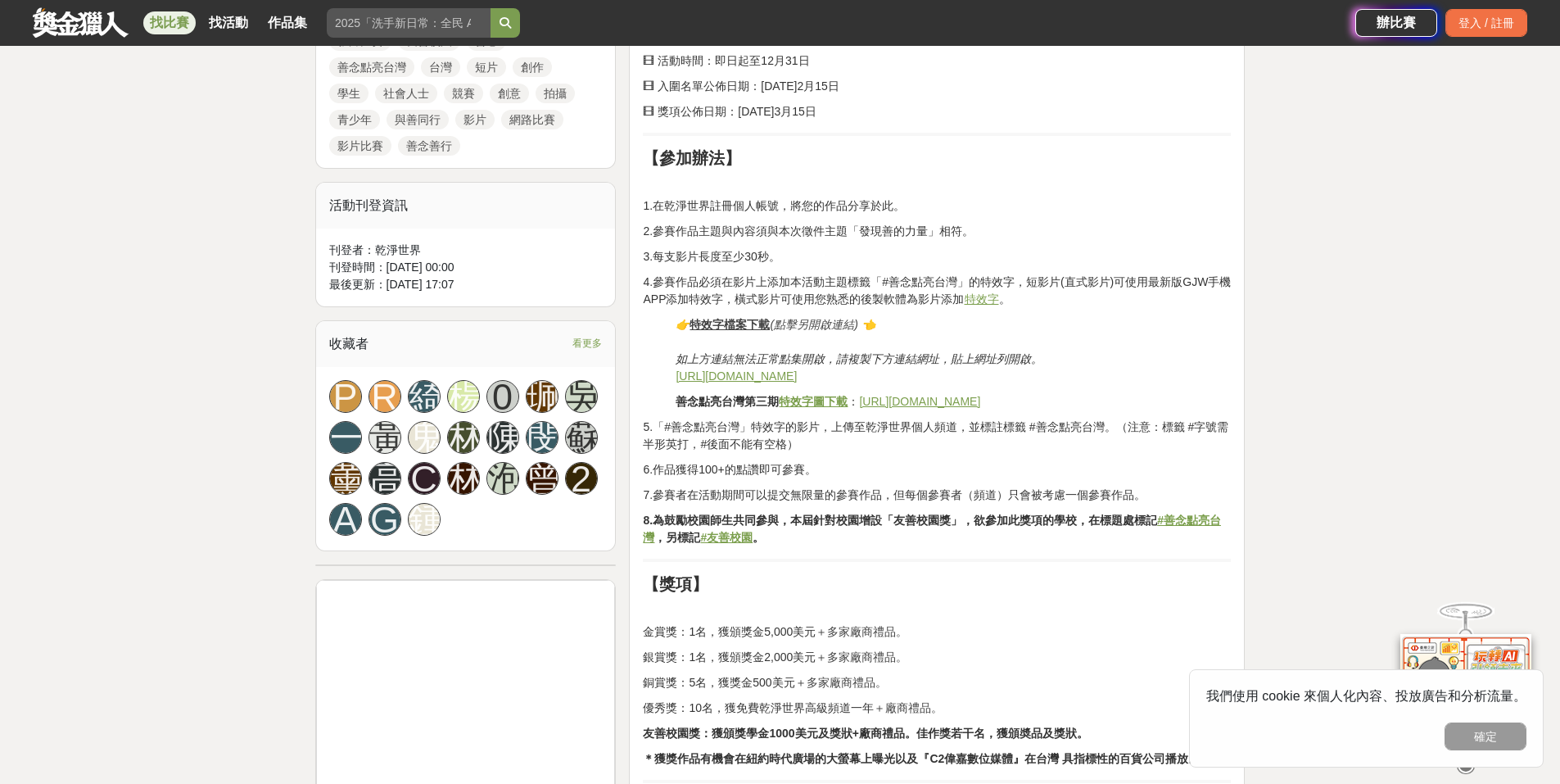
click at [688, 258] on p "3.每⽀影⽚長度⾄少30秒。" at bounding box center [937, 257] width 588 height 17
drag, startPoint x: 676, startPoint y: 259, endPoint x: 770, endPoint y: 256, distance: 94.0
click at [770, 256] on p "3.每⽀影⽚長度⾄少30秒。" at bounding box center [937, 257] width 588 height 17
copy p "影⽚長度⾄少30秒"
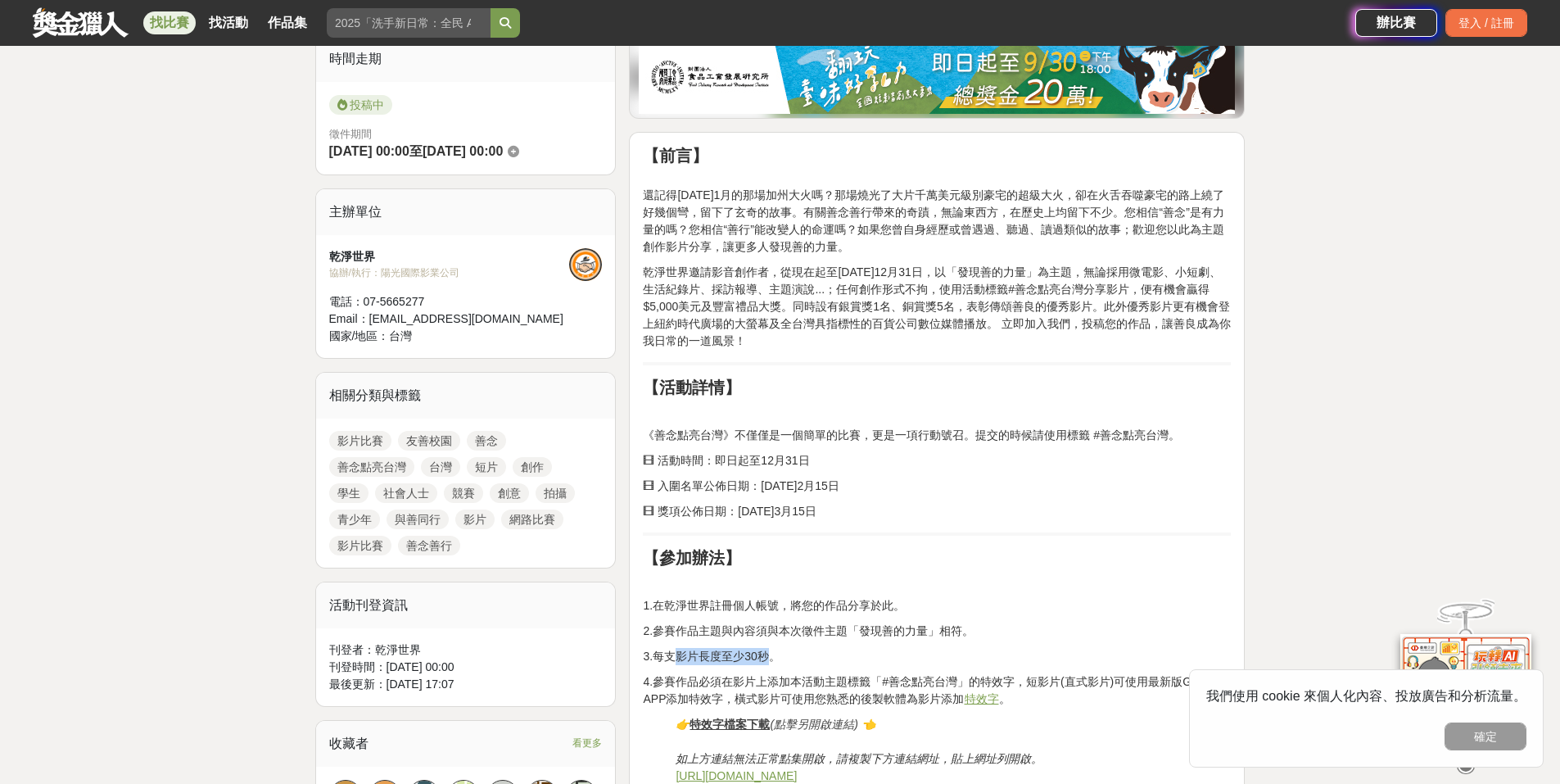
scroll to position [409, 0]
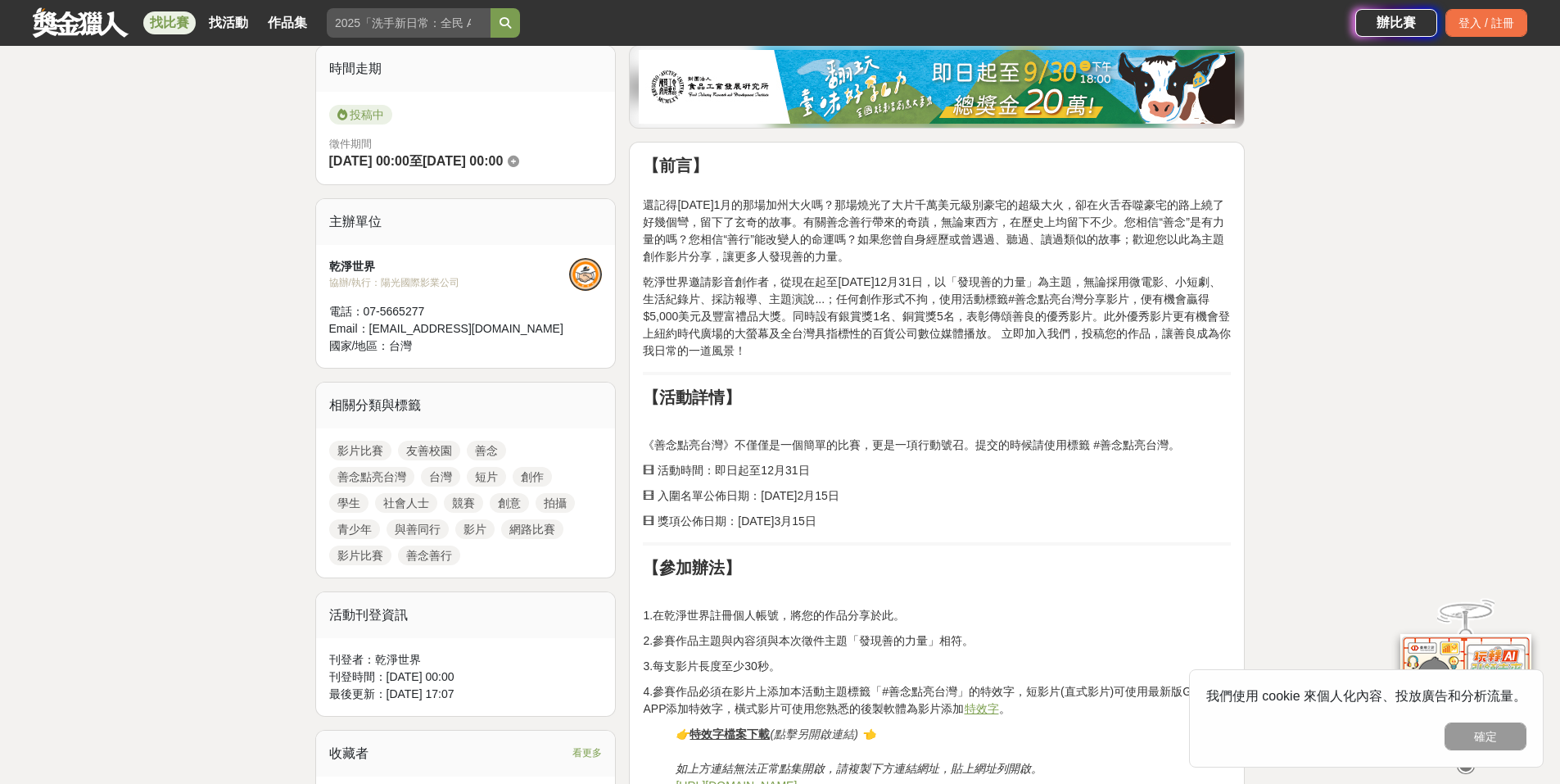
click at [791, 213] on p "還記得[DATE]1⽉的那場加州⼤火嗎？那場燒光了⼤片千萬美元級別豪宅的超級⼤火，卻在火舌吞噬豪宅的路上繞了好幾個彎，留下了⽞奇的故事。有關善念善⾏帶來的奇蹟…" at bounding box center [937, 222] width 588 height 86
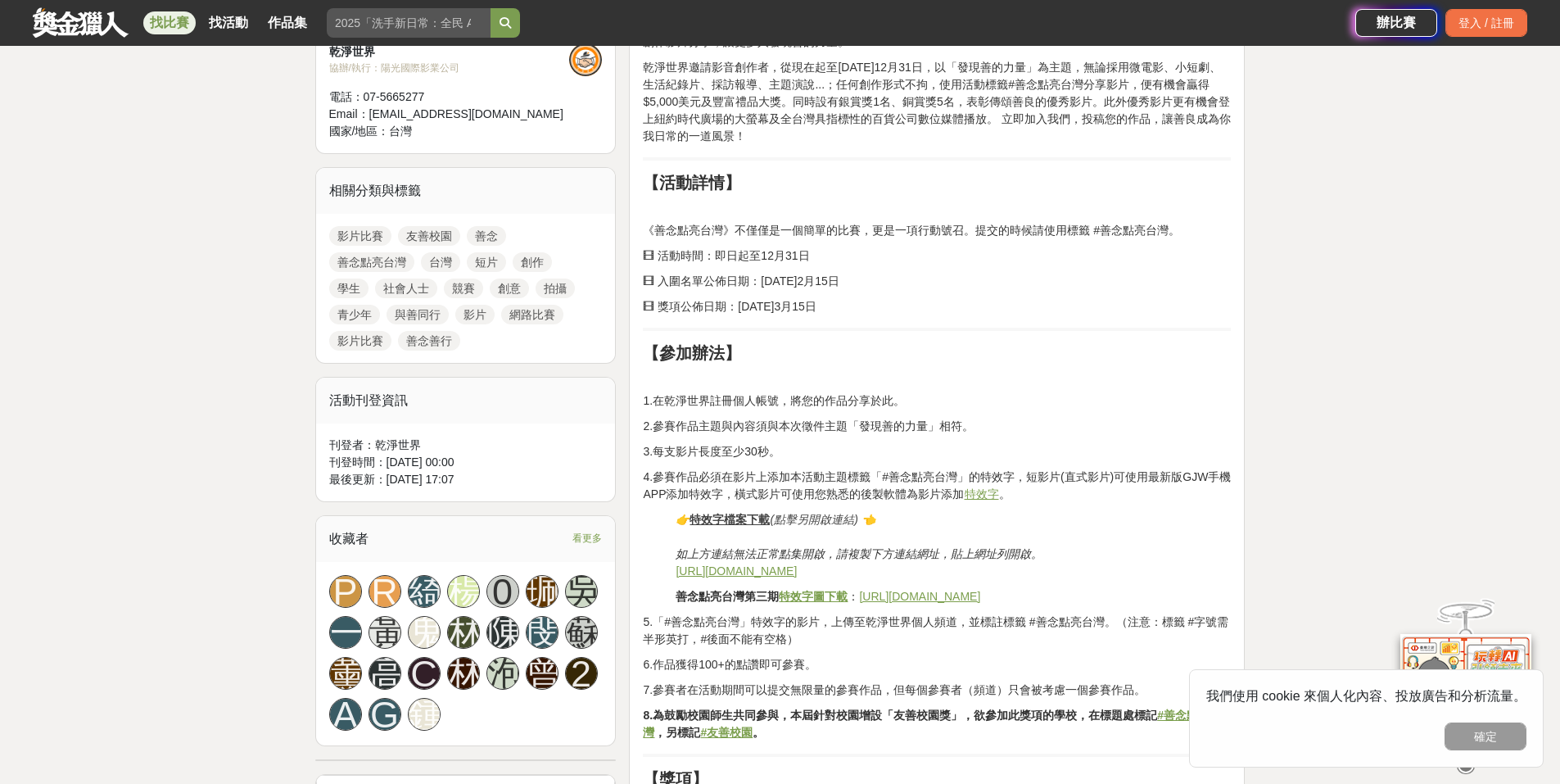
scroll to position [655, 0]
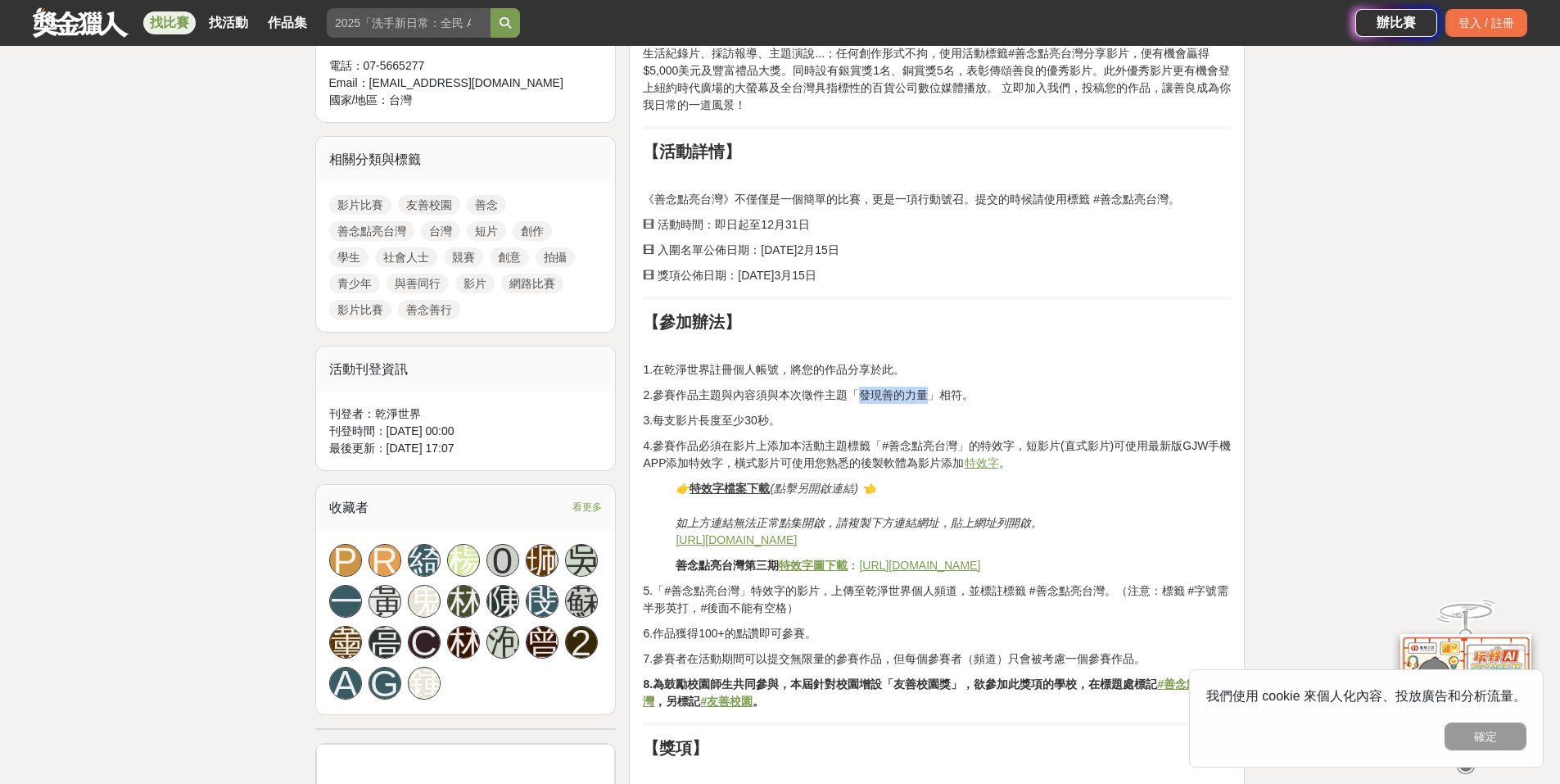
drag, startPoint x: 865, startPoint y: 398, endPoint x: 931, endPoint y: 398, distance: 66.0
click at [931, 398] on p "2.參賽作品主題與內容須與本次徵件主題「發現善的⼒量」相符。" at bounding box center [937, 395] width 588 height 17
copy p "發現善的⼒量"
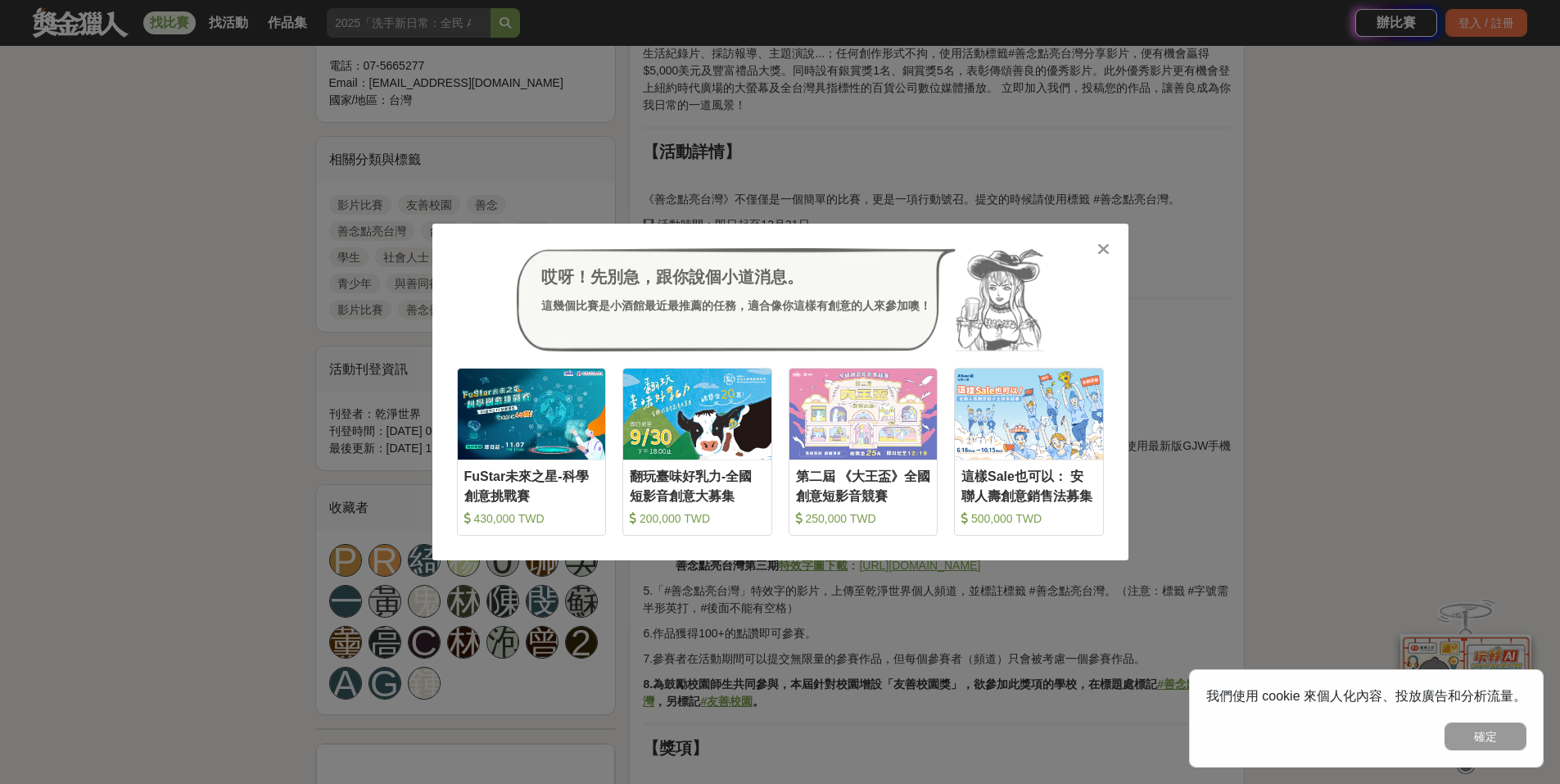
click at [1096, 247] on div at bounding box center [1103, 247] width 16 height 16
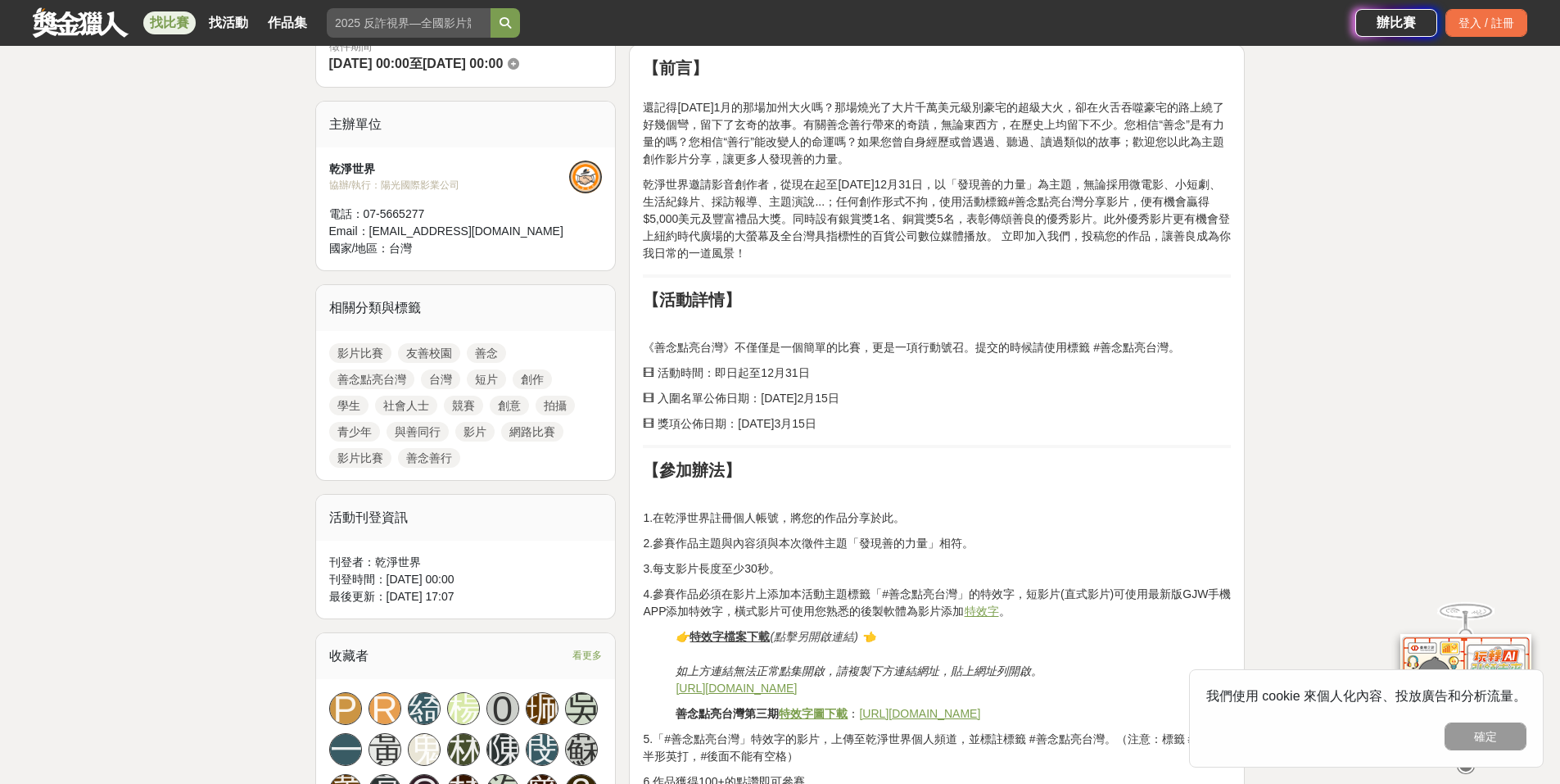
scroll to position [246, 0]
